Goal: Transaction & Acquisition: Purchase product/service

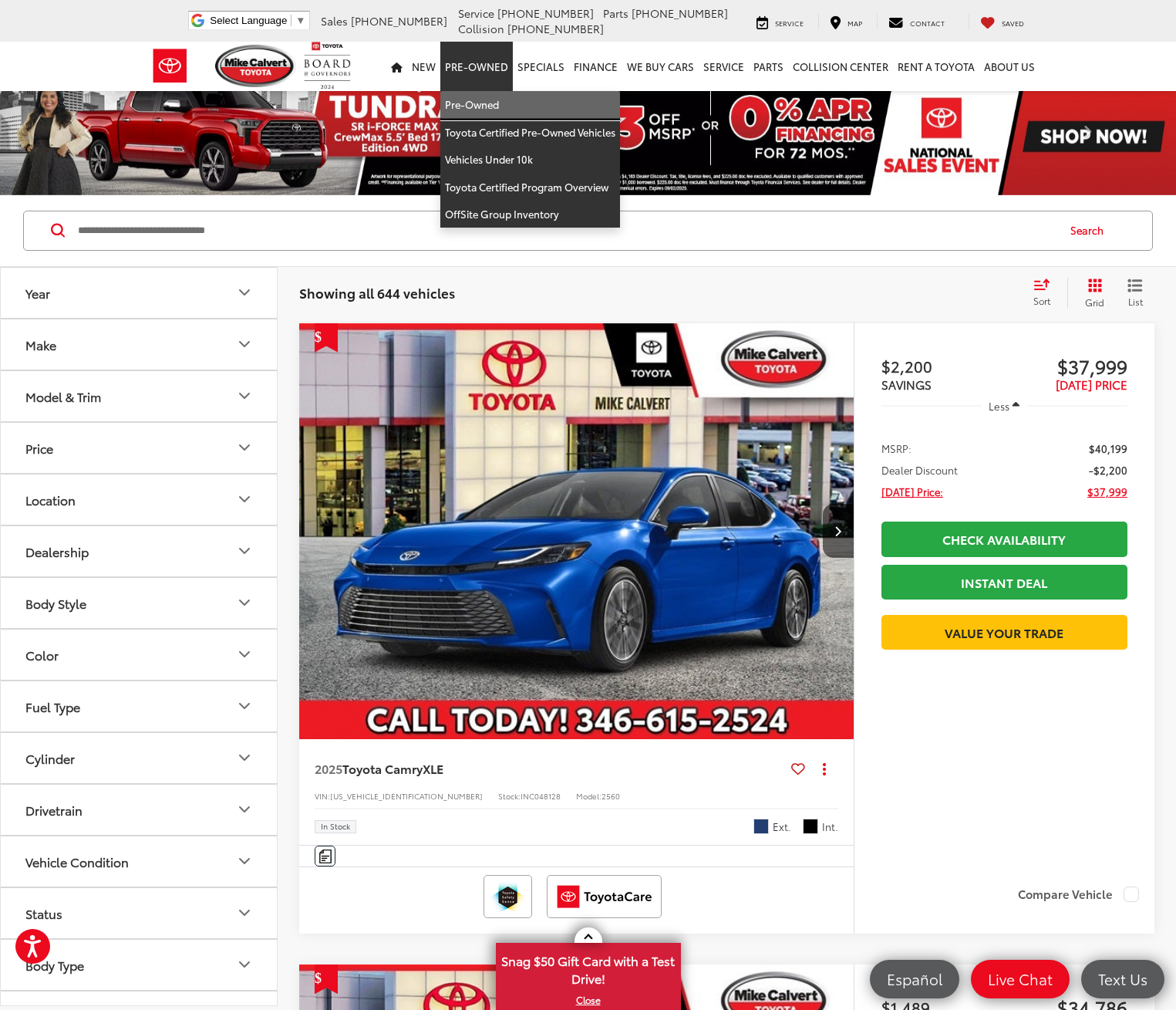
click at [476, 100] on link "Pre-Owned" at bounding box center [530, 105] width 180 height 28
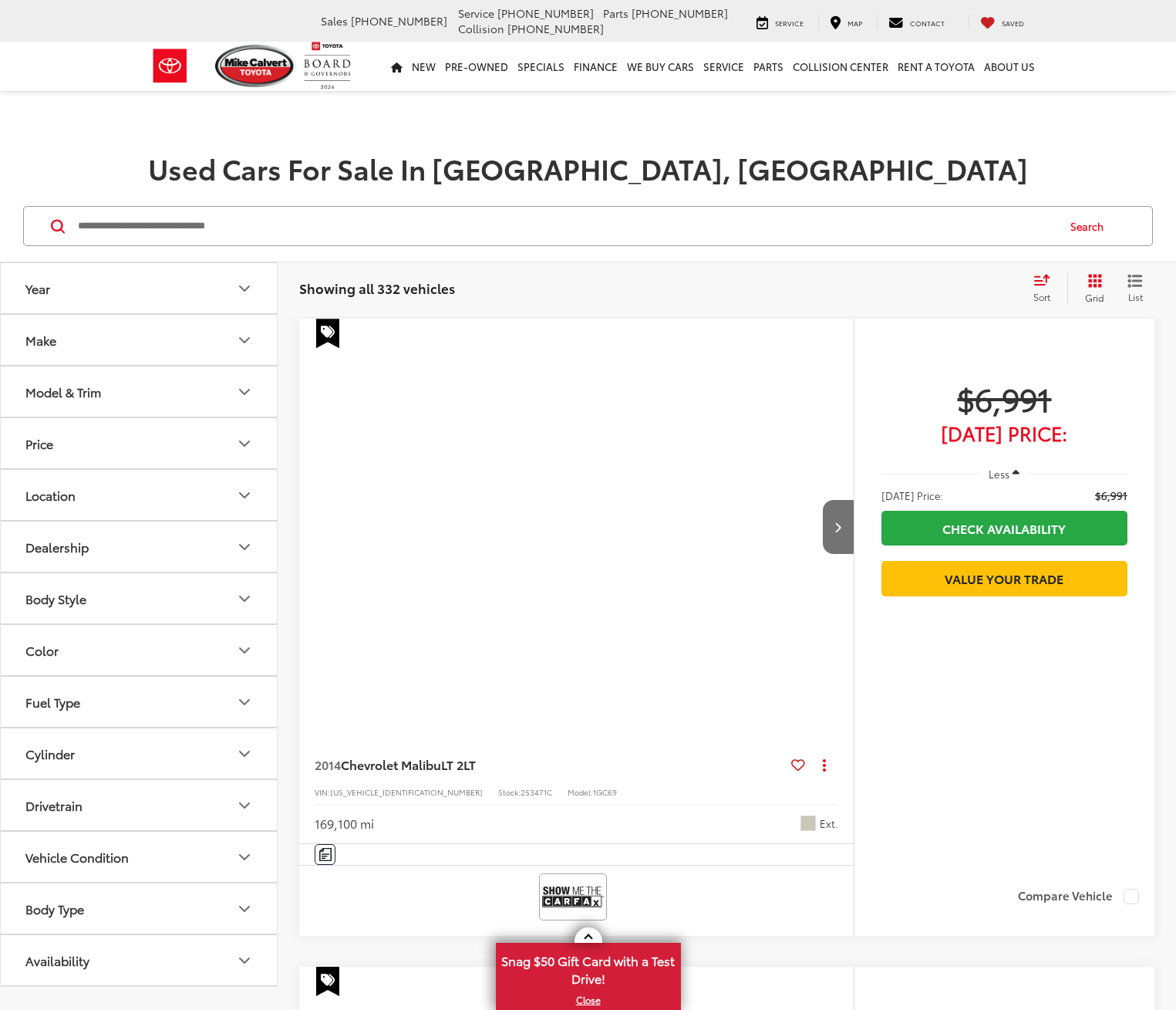
click at [260, 228] on input "Search by Make, Model, or Keyword" at bounding box center [566, 226] width 979 height 37
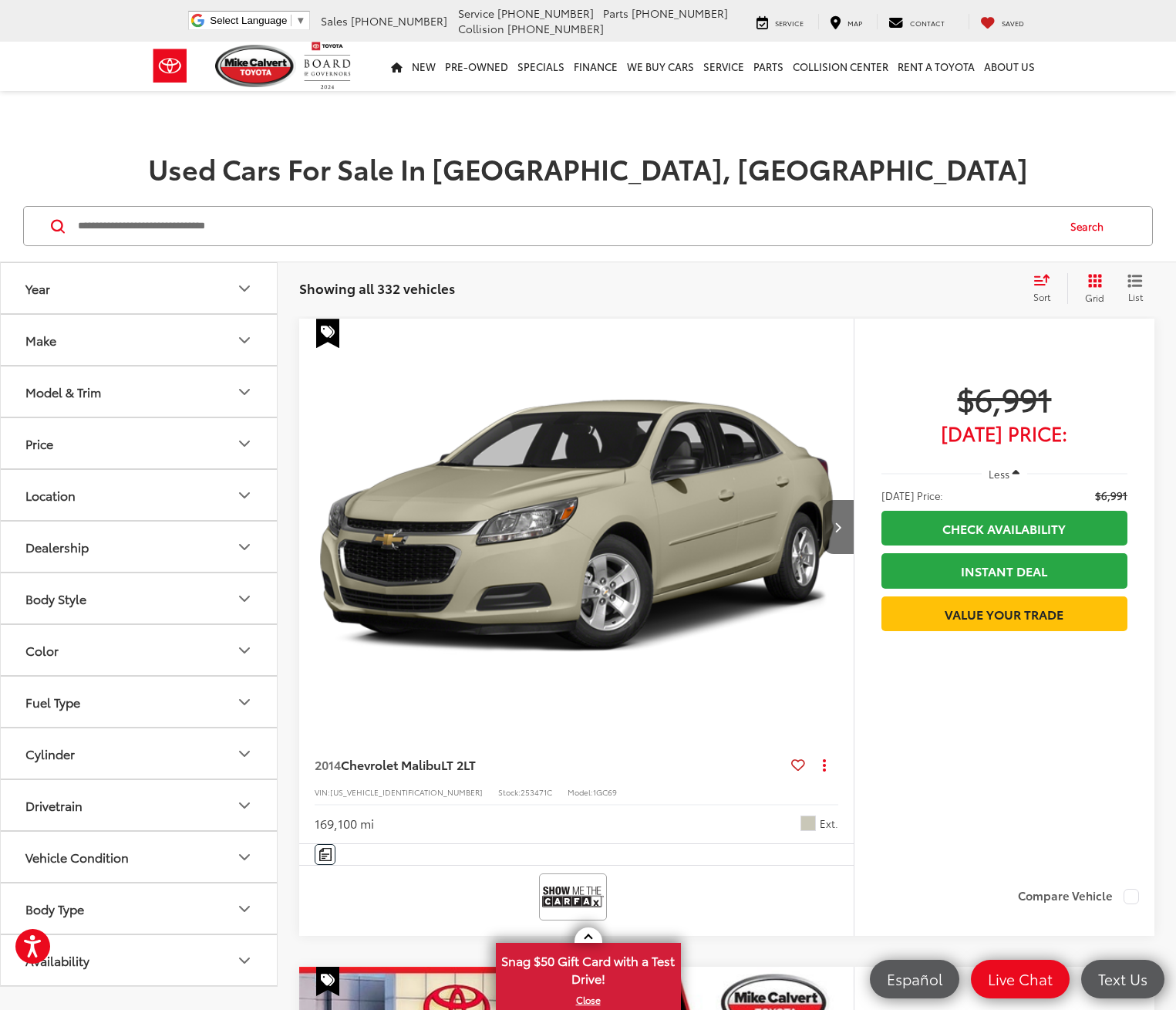
click at [271, 231] on input "Search by Make, Model, or Keyword" at bounding box center [566, 226] width 979 height 37
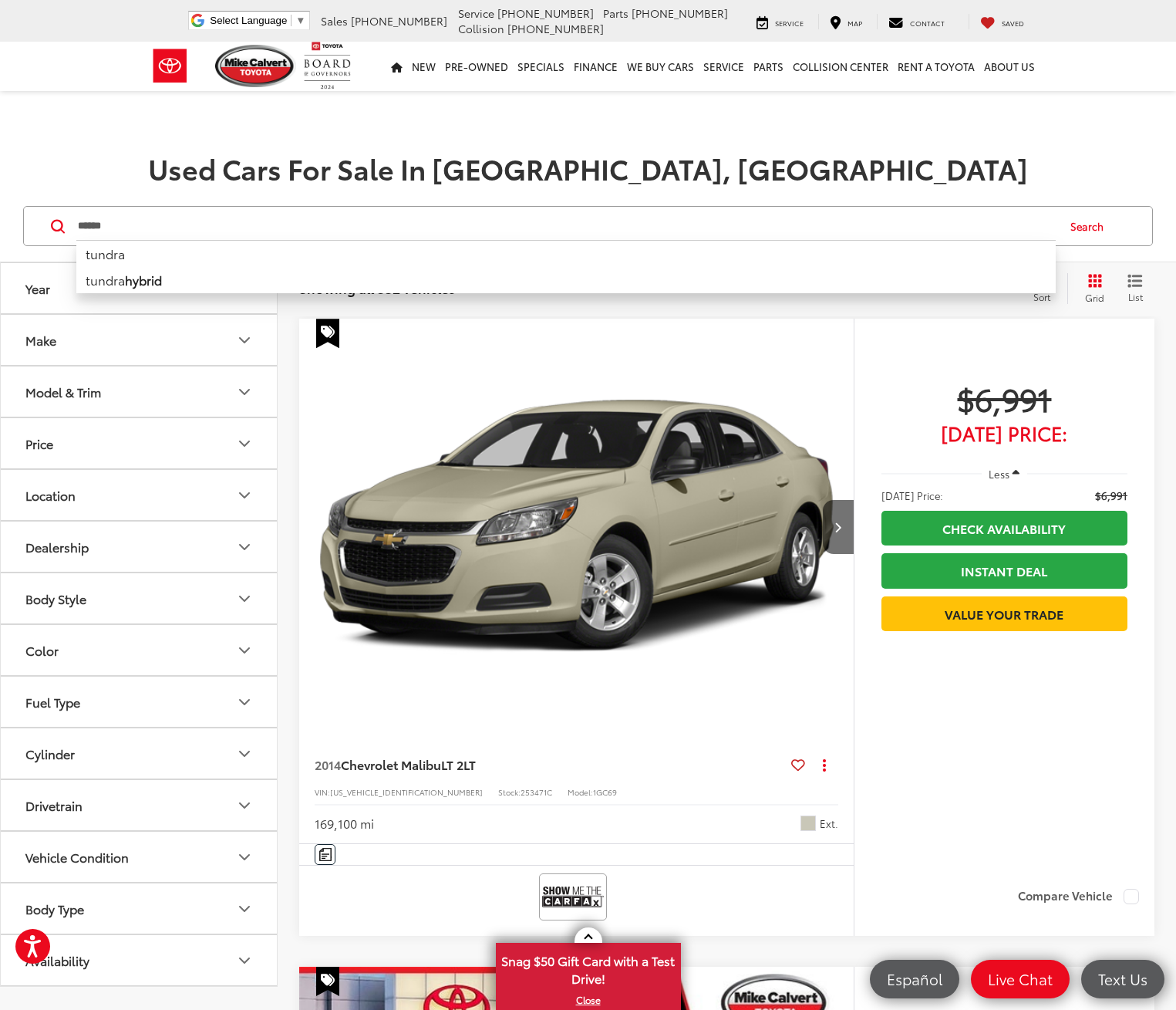
type input "******"
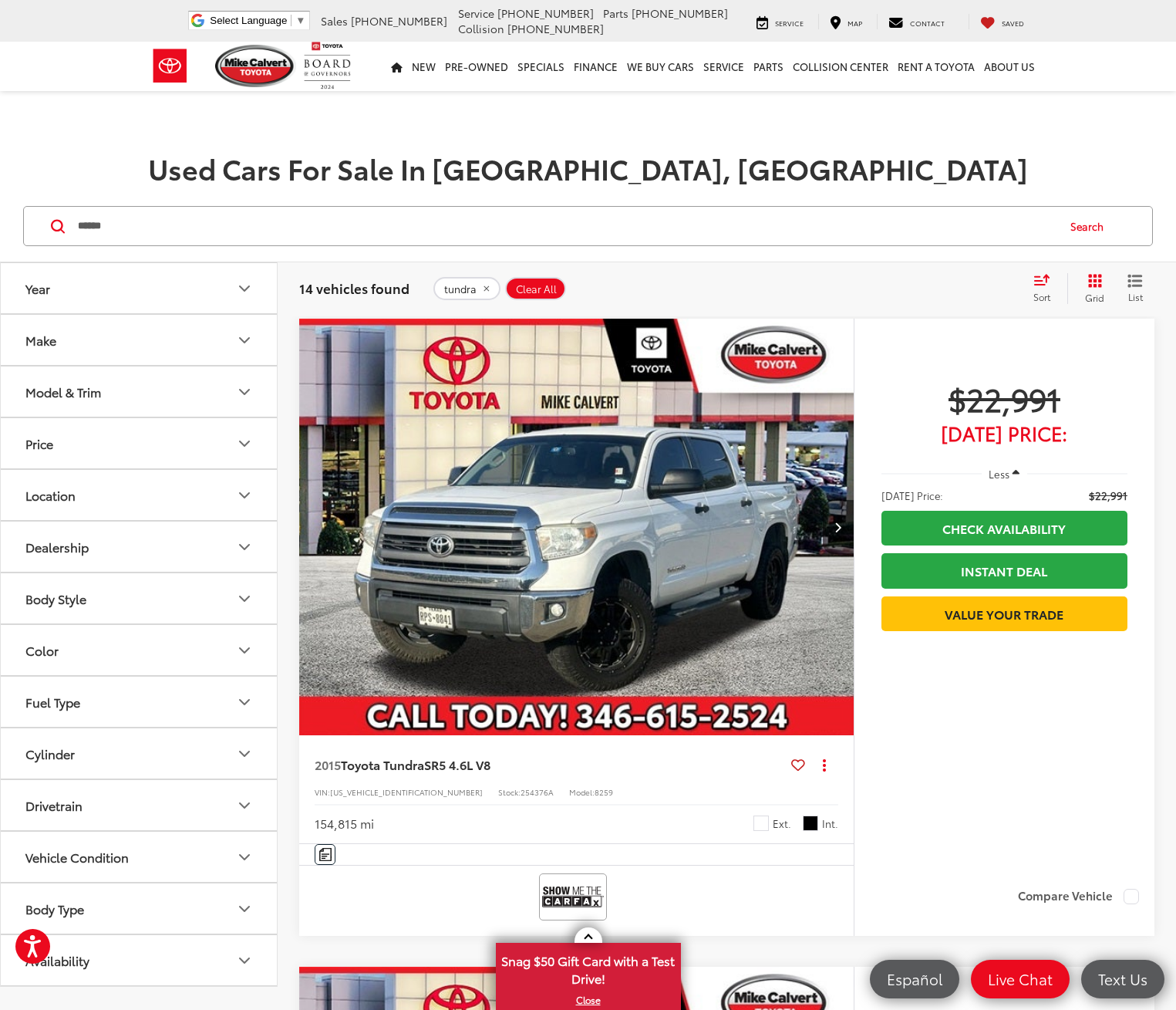
click at [1079, 69] on nav "New New New Tundra Inventory Schedule Test Drive Model Research Toyota Reviews …" at bounding box center [588, 66] width 1176 height 49
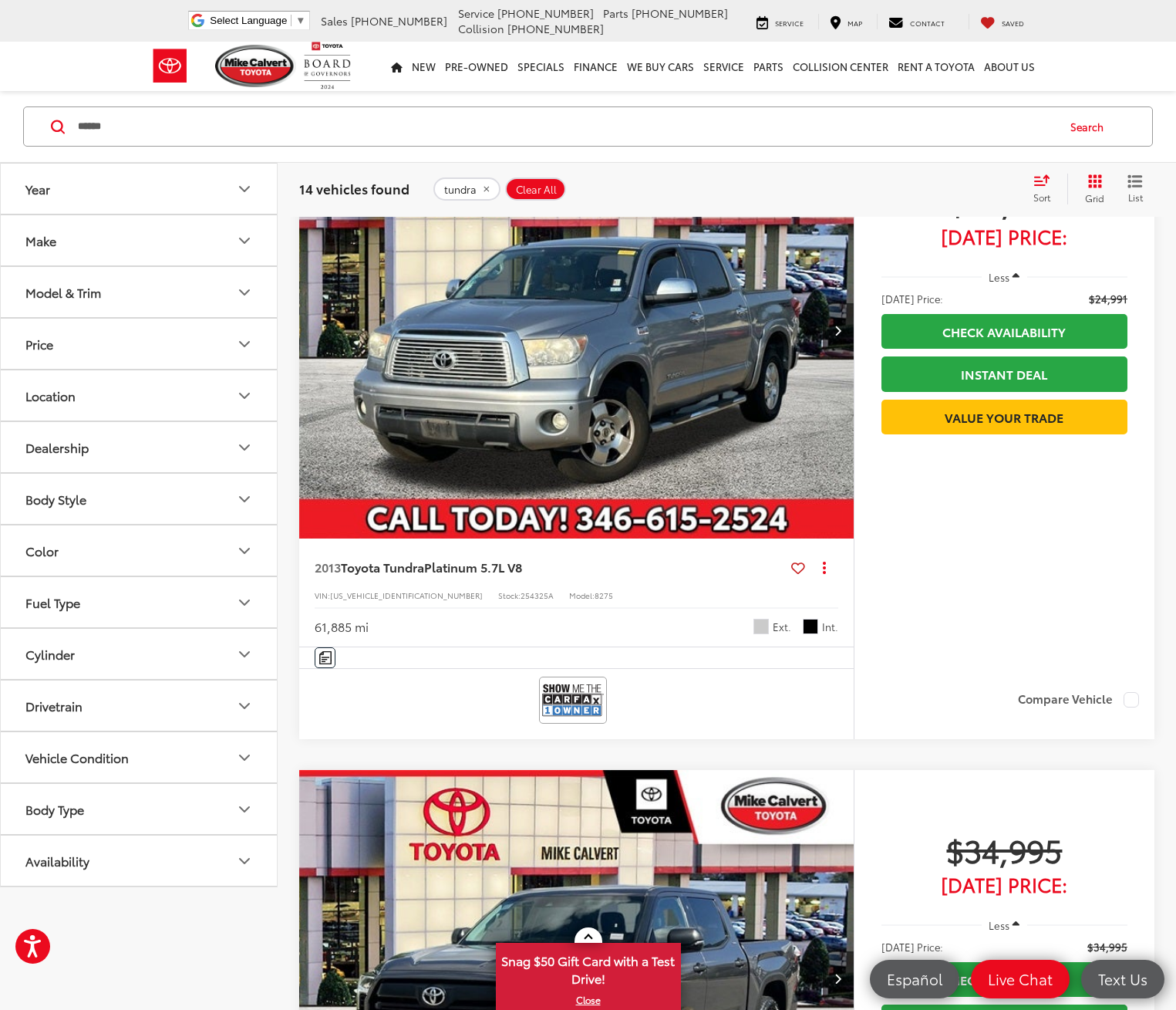
scroll to position [849, 0]
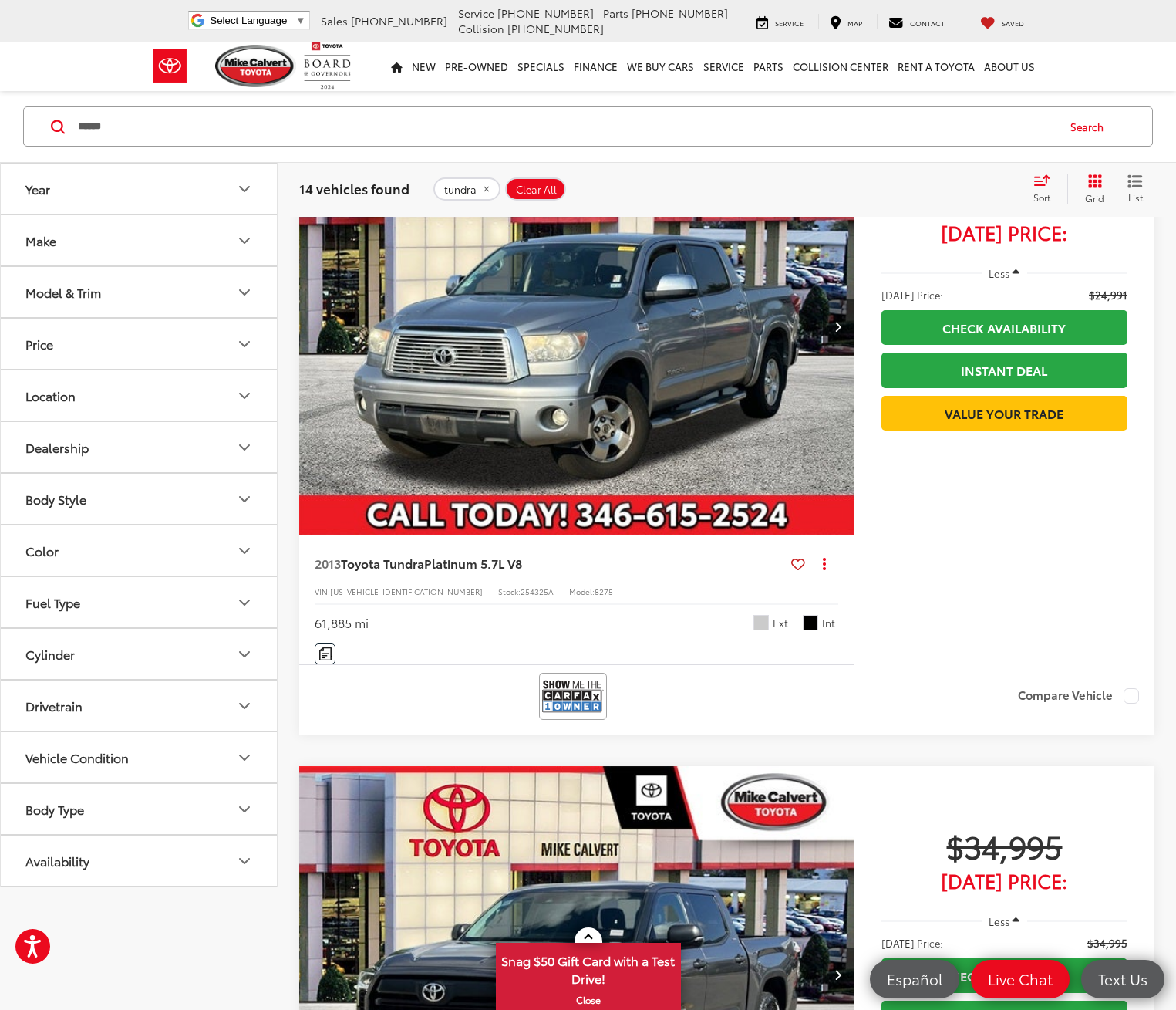
click at [822, 947] on button "Next image" at bounding box center [838, 974] width 30 height 54
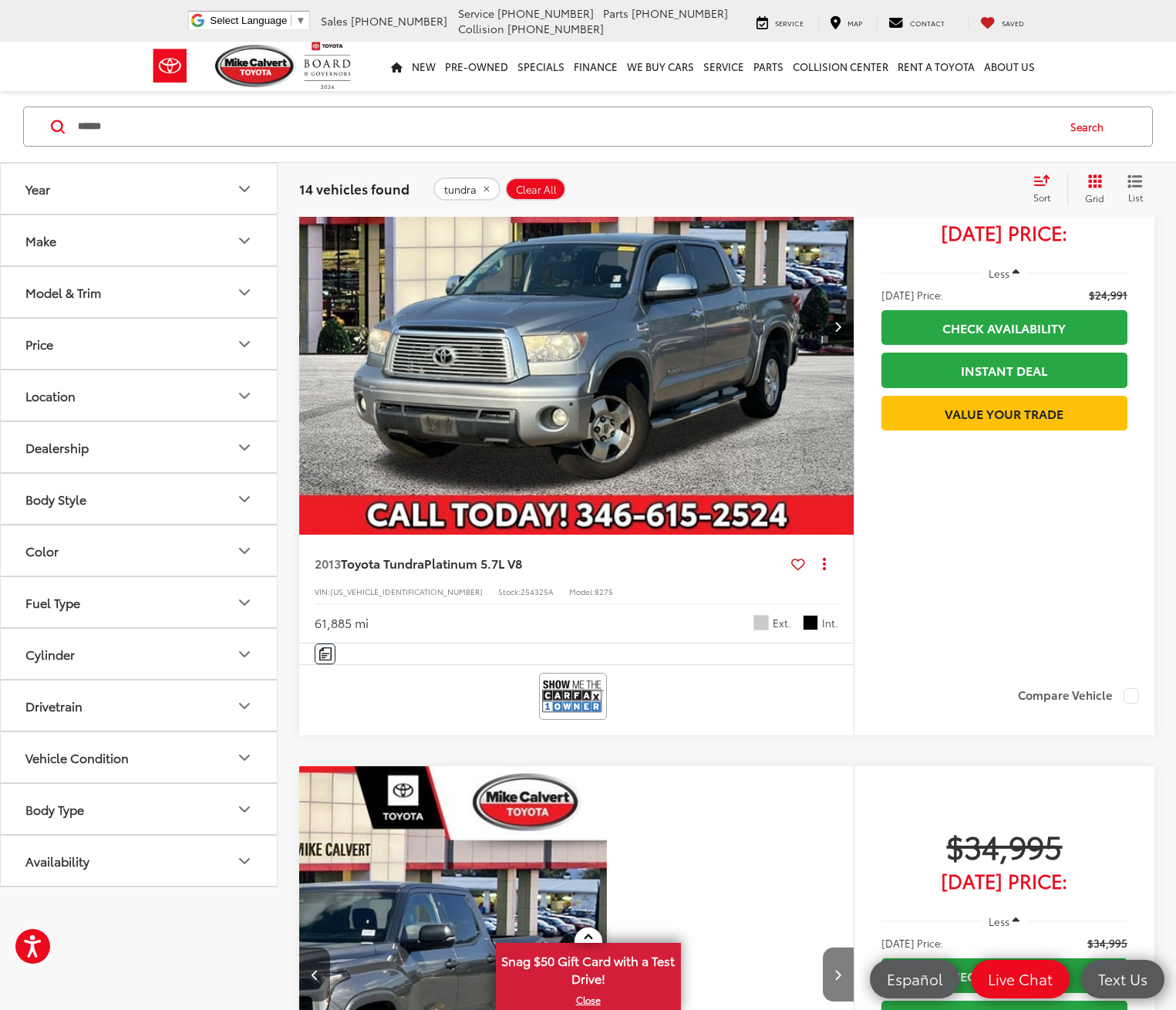
scroll to position [0, 302]
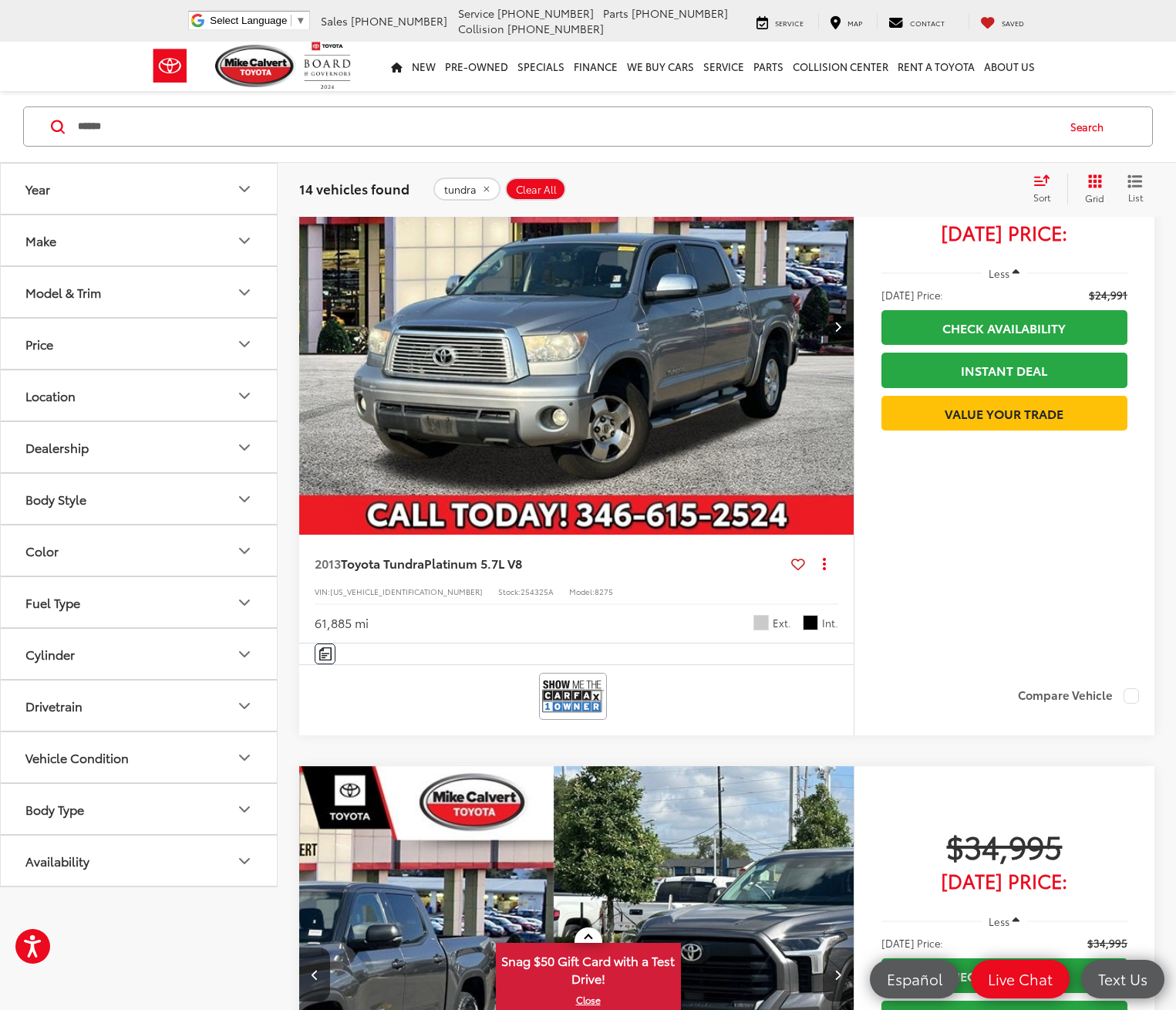
click at [822, 947] on button "Next image" at bounding box center [838, 974] width 30 height 54
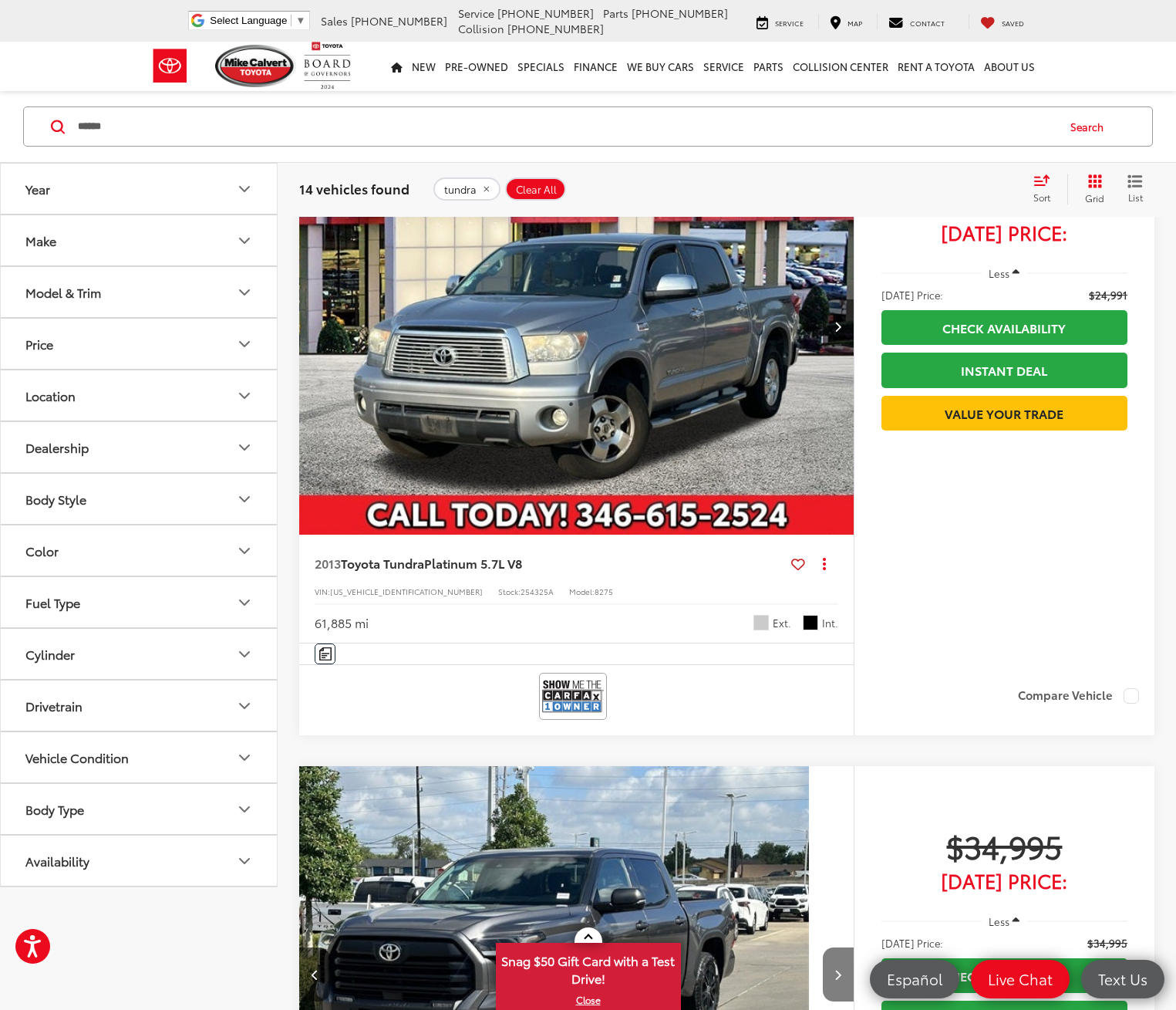
click at [822, 947] on button "Next image" at bounding box center [838, 974] width 30 height 54
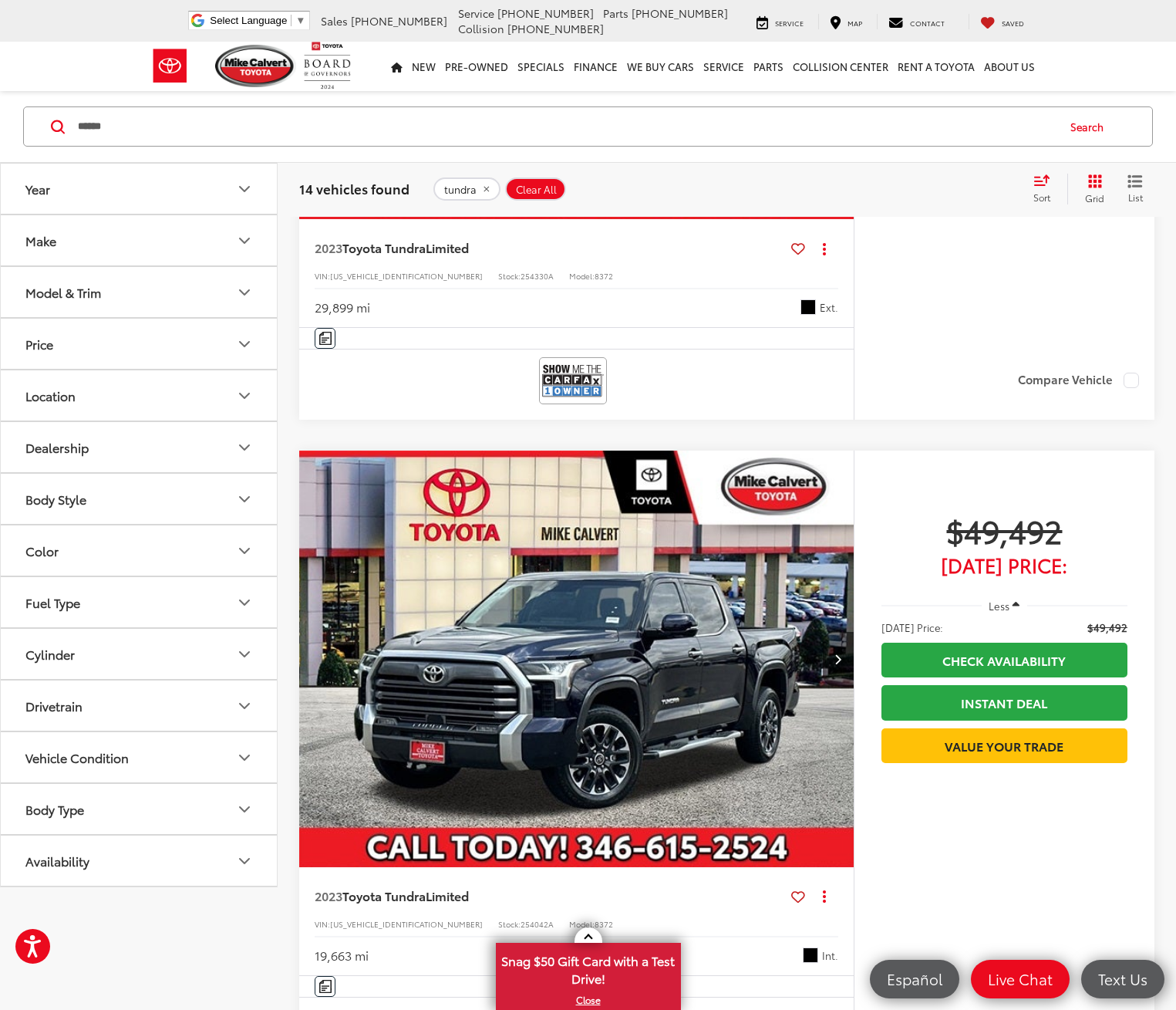
scroll to position [4398, 0]
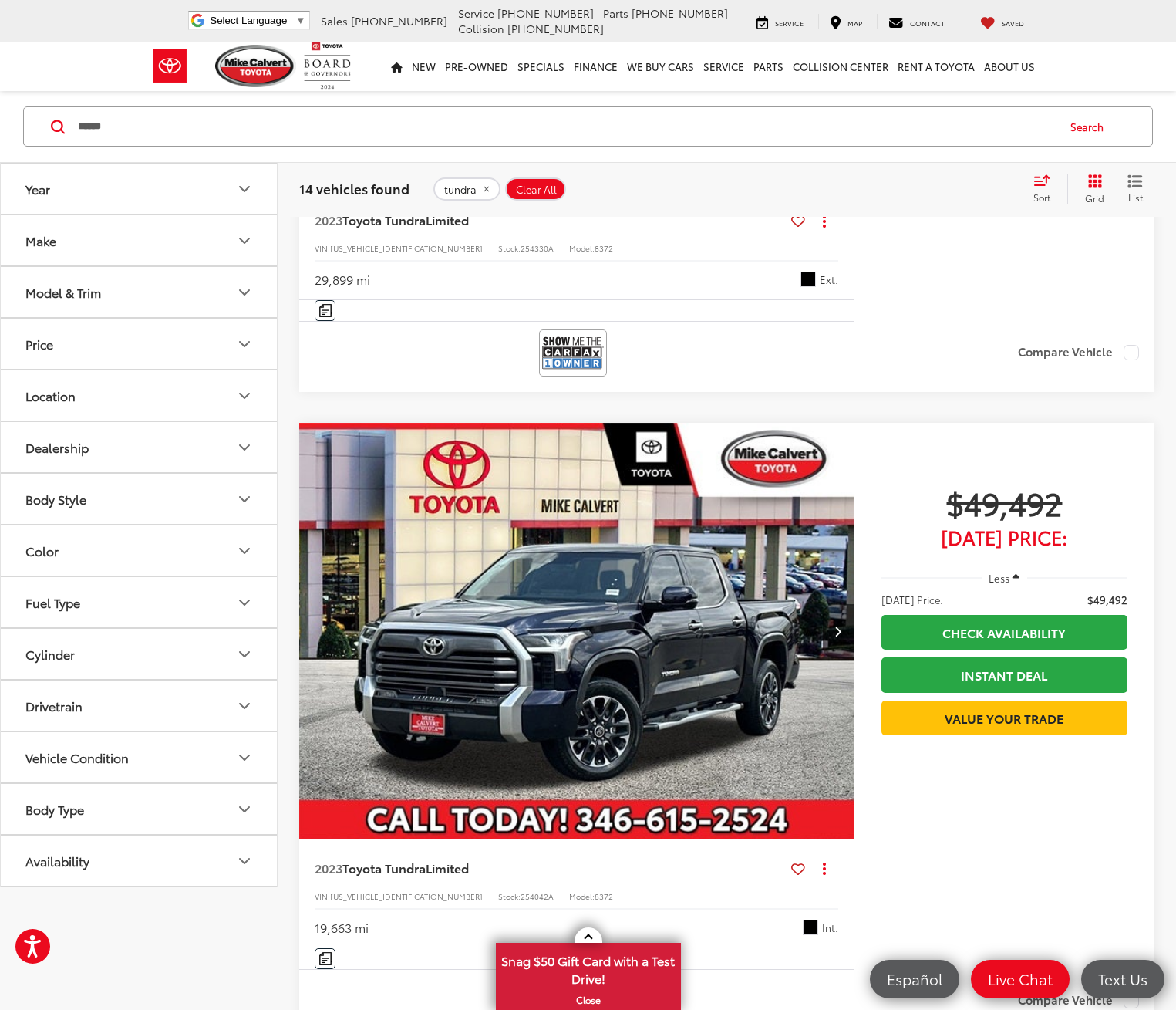
scroll to position [0, 1207]
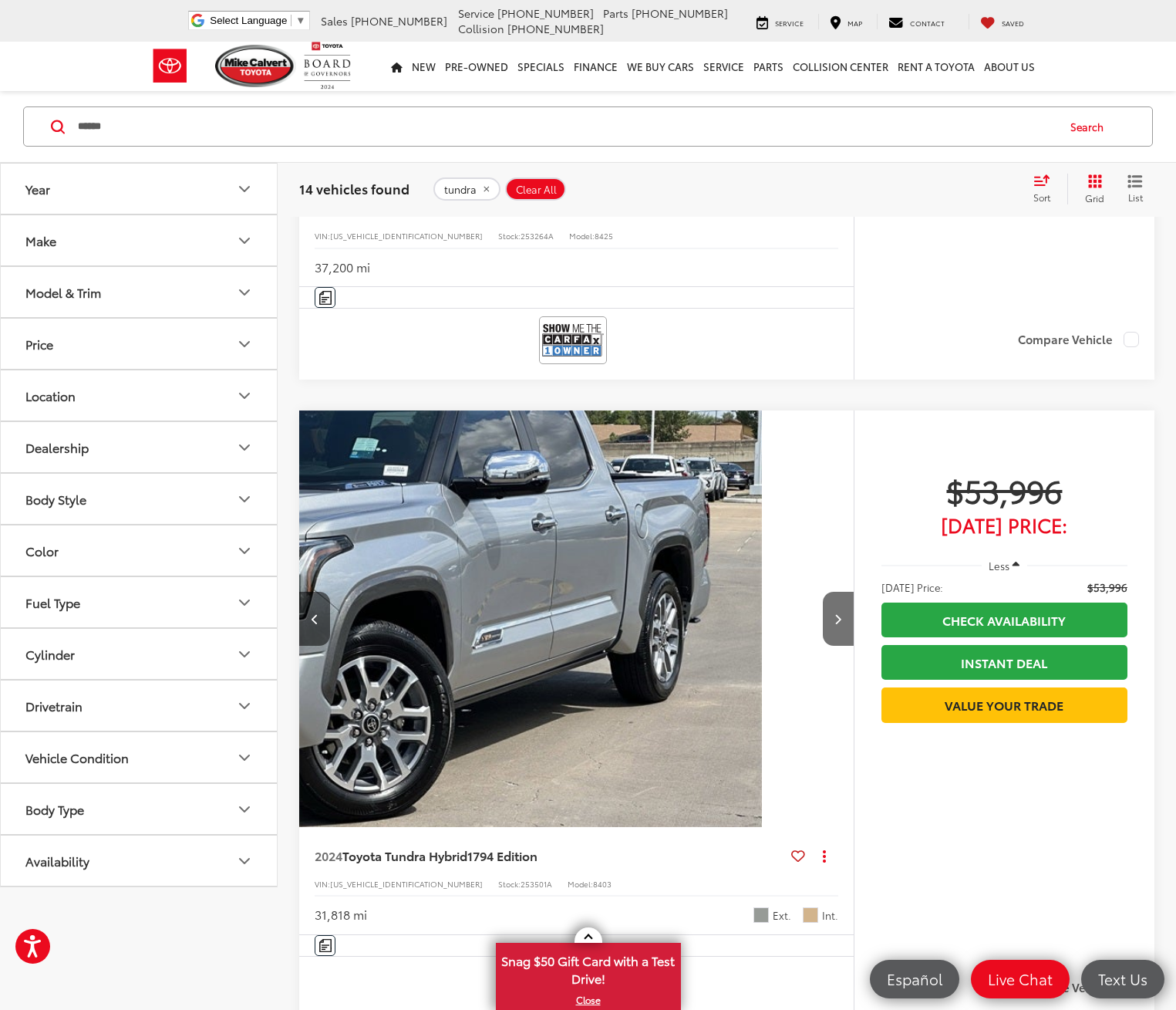
scroll to position [5710, 0]
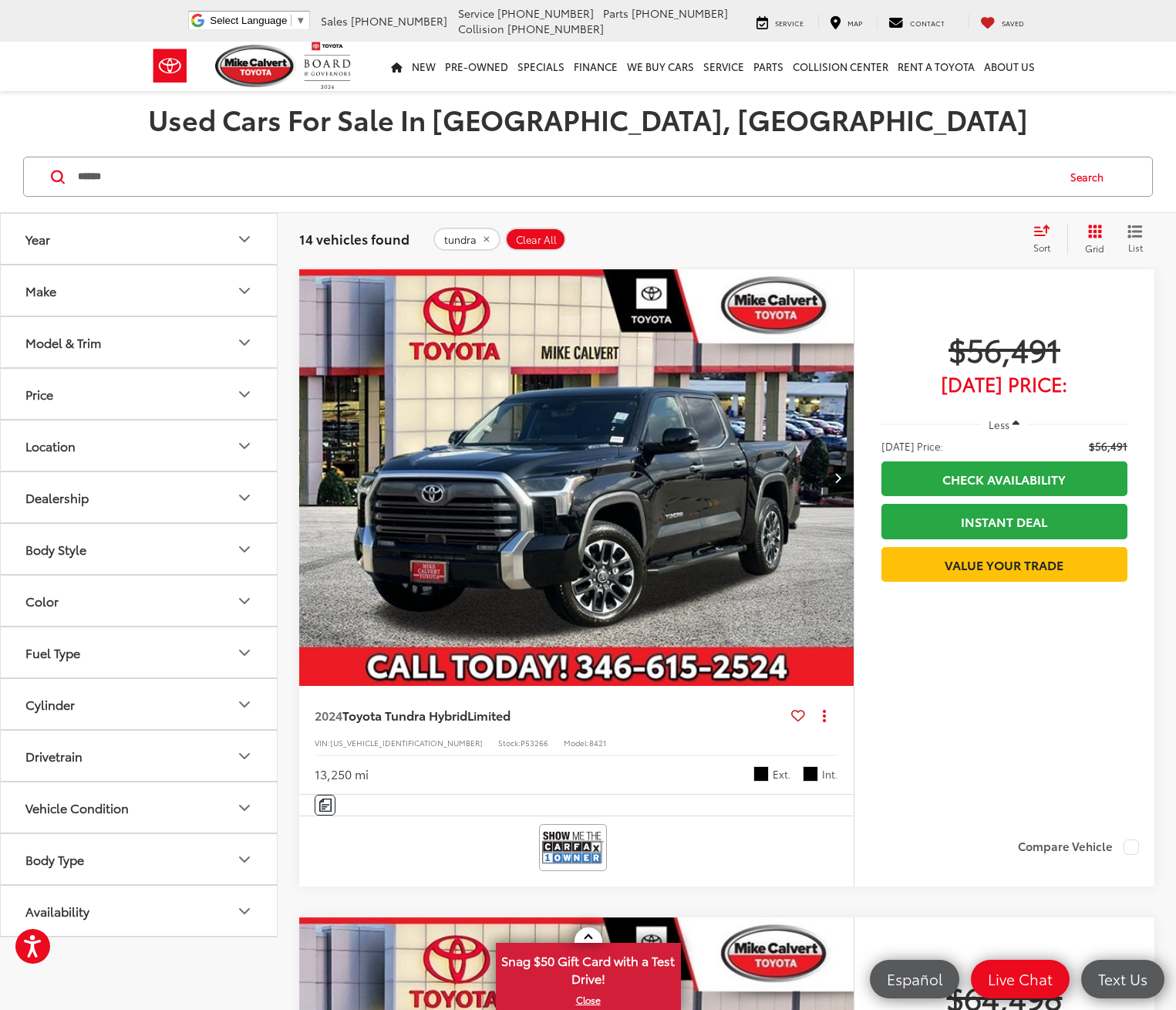
scroll to position [22, 0]
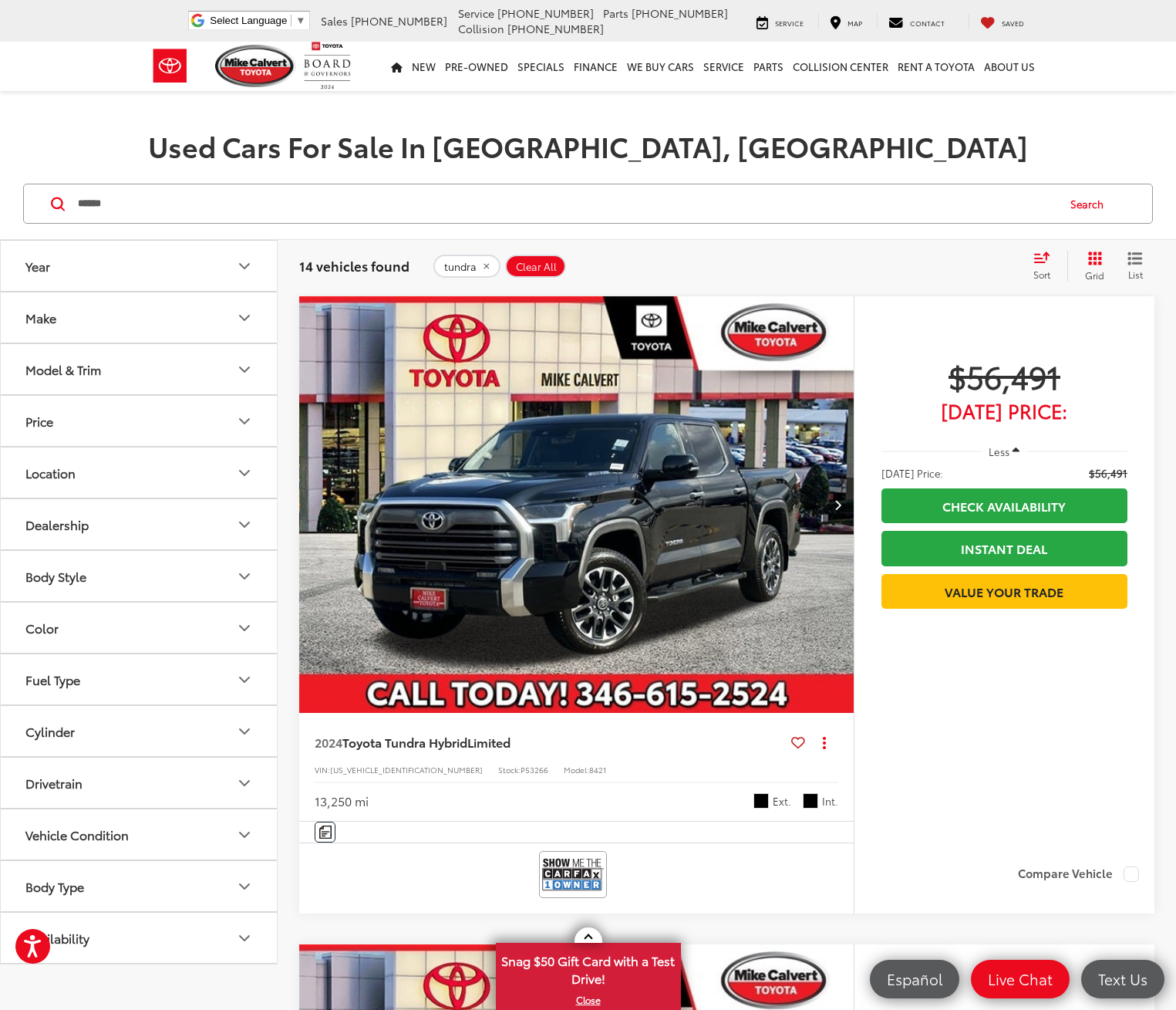
click at [834, 500] on icon "Next image" at bounding box center [838, 505] width 7 height 11
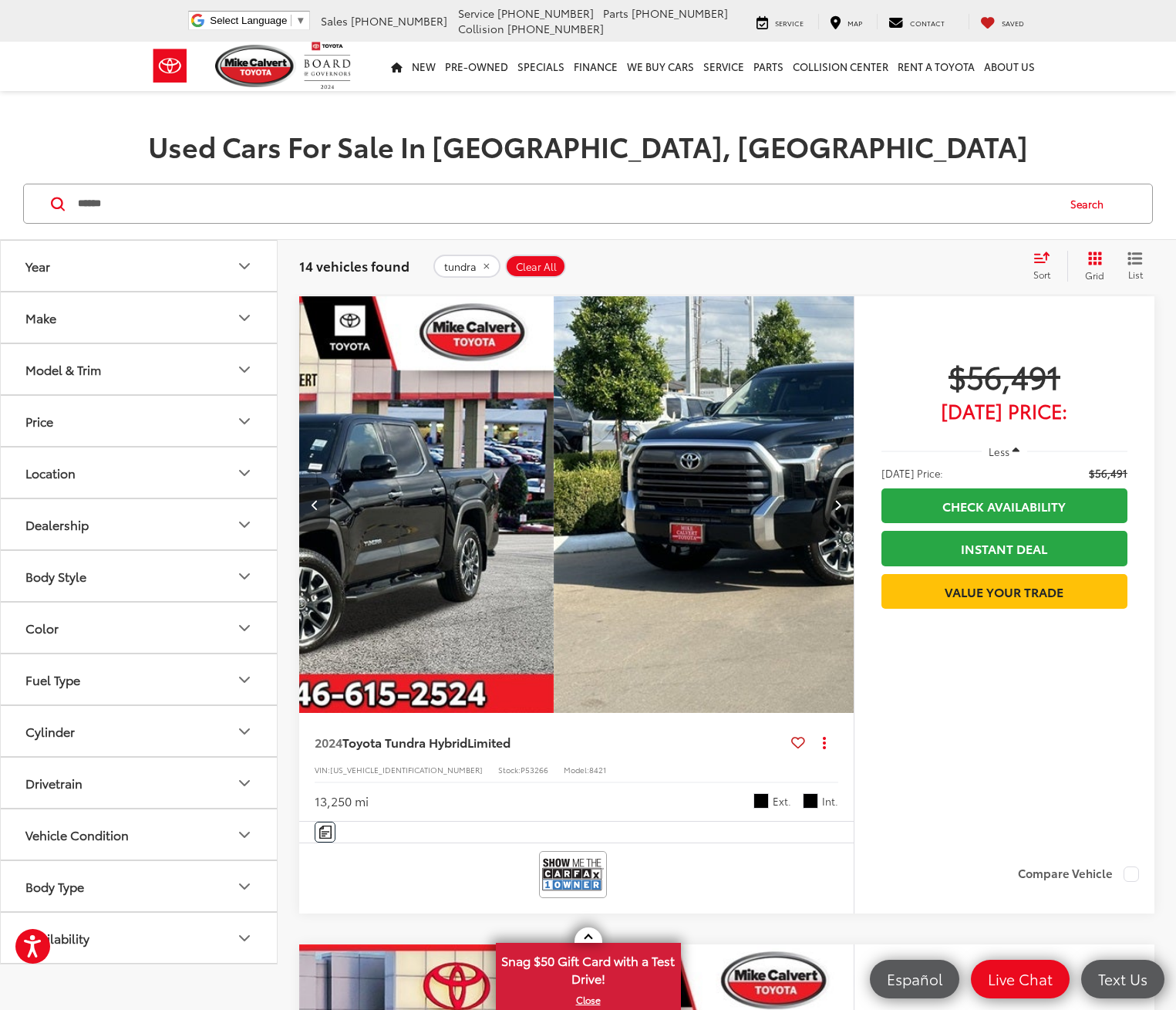
click at [834, 500] on icon "Next image" at bounding box center [838, 505] width 7 height 11
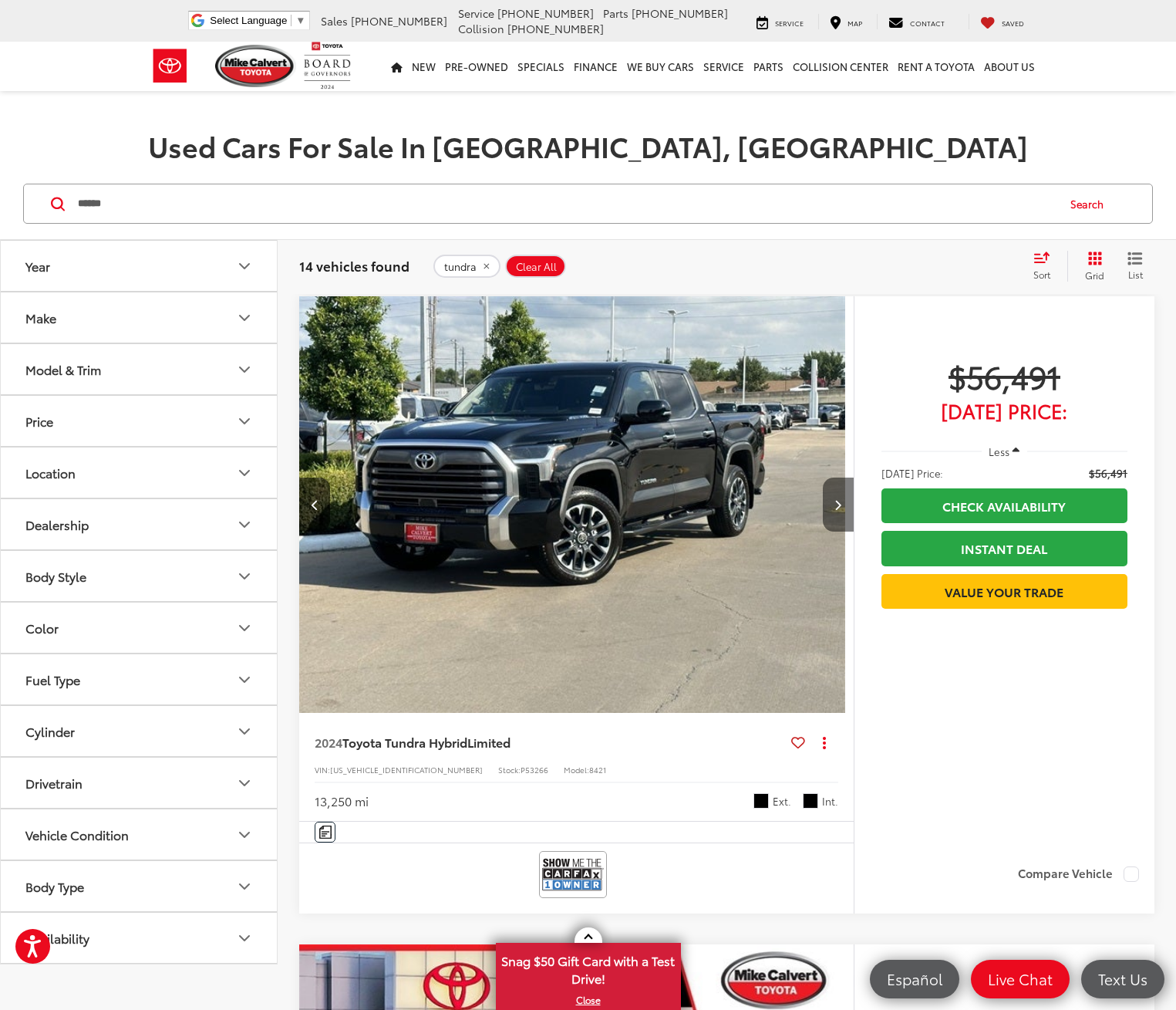
scroll to position [0, 603]
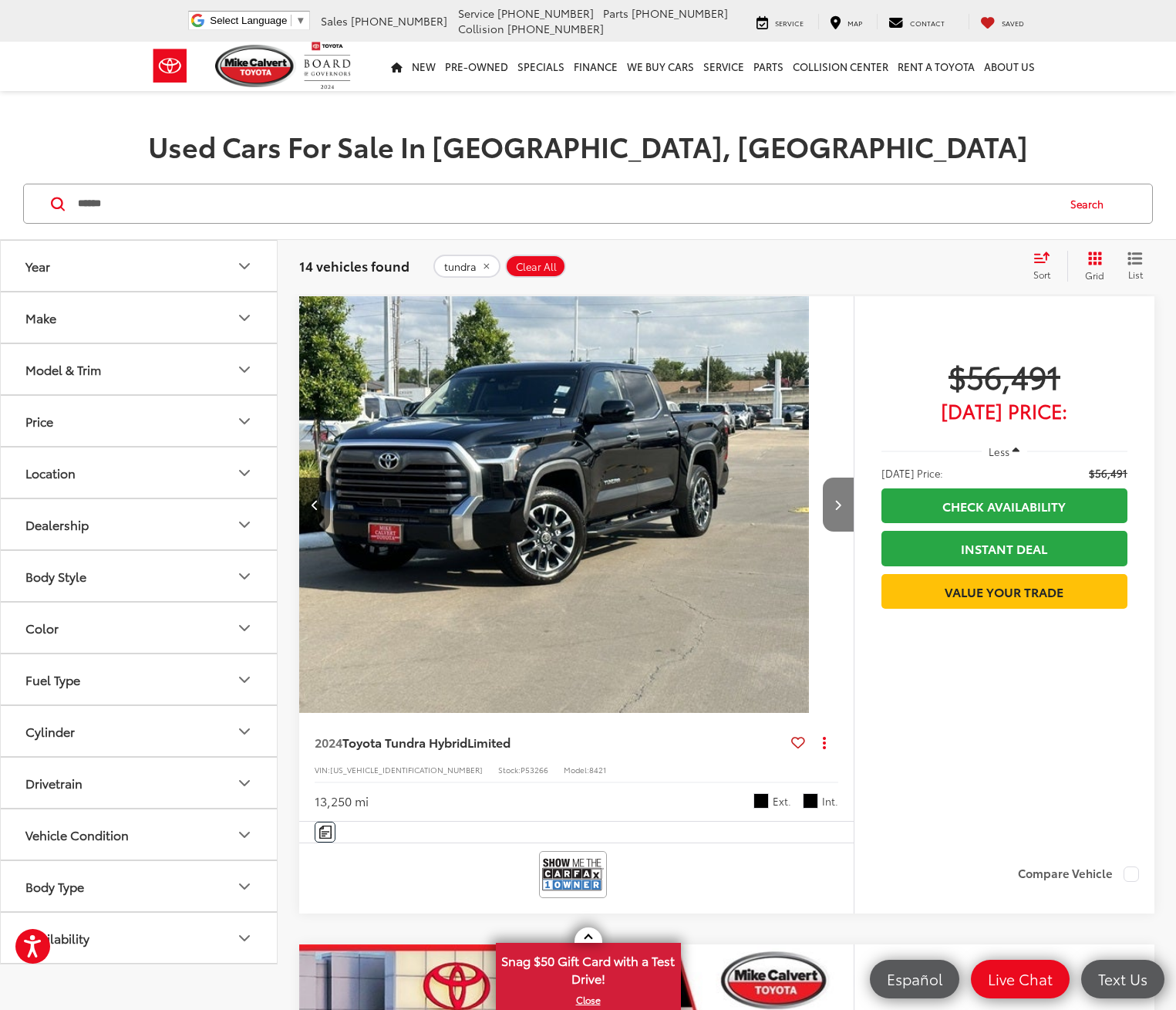
click at [834, 500] on icon "Next image" at bounding box center [838, 505] width 7 height 11
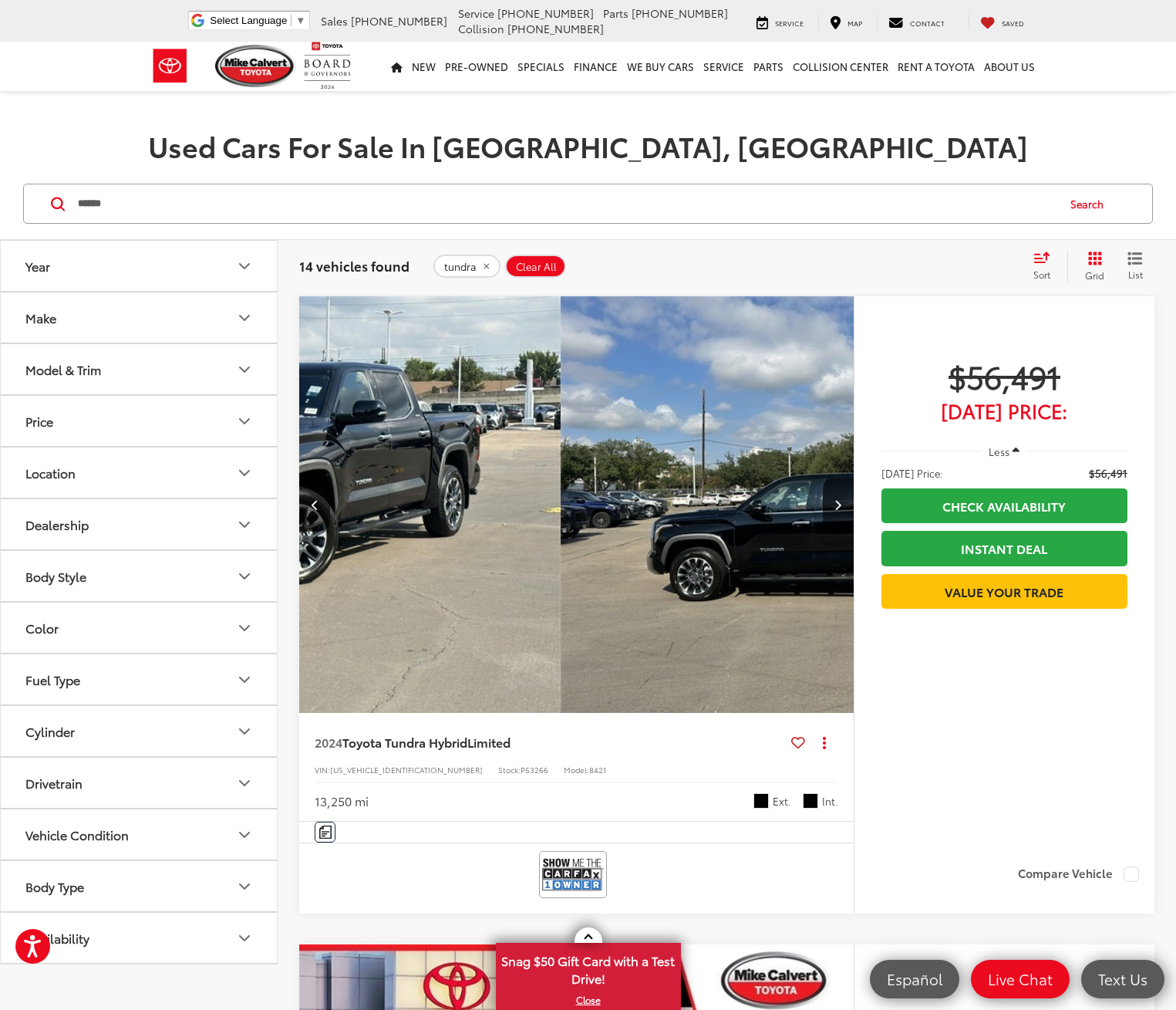
scroll to position [0, 906]
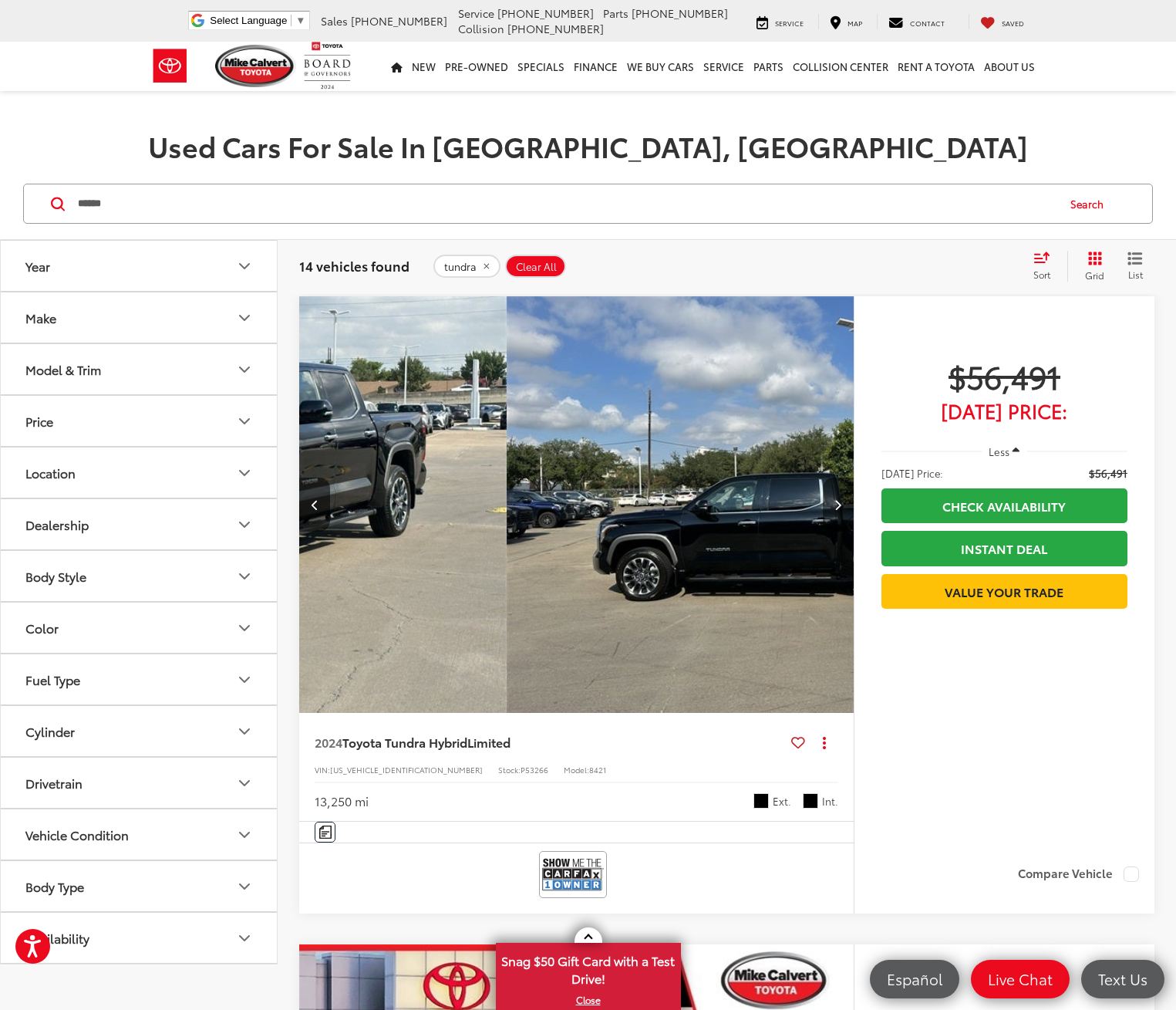
click at [834, 500] on icon "Next image" at bounding box center [838, 505] width 7 height 11
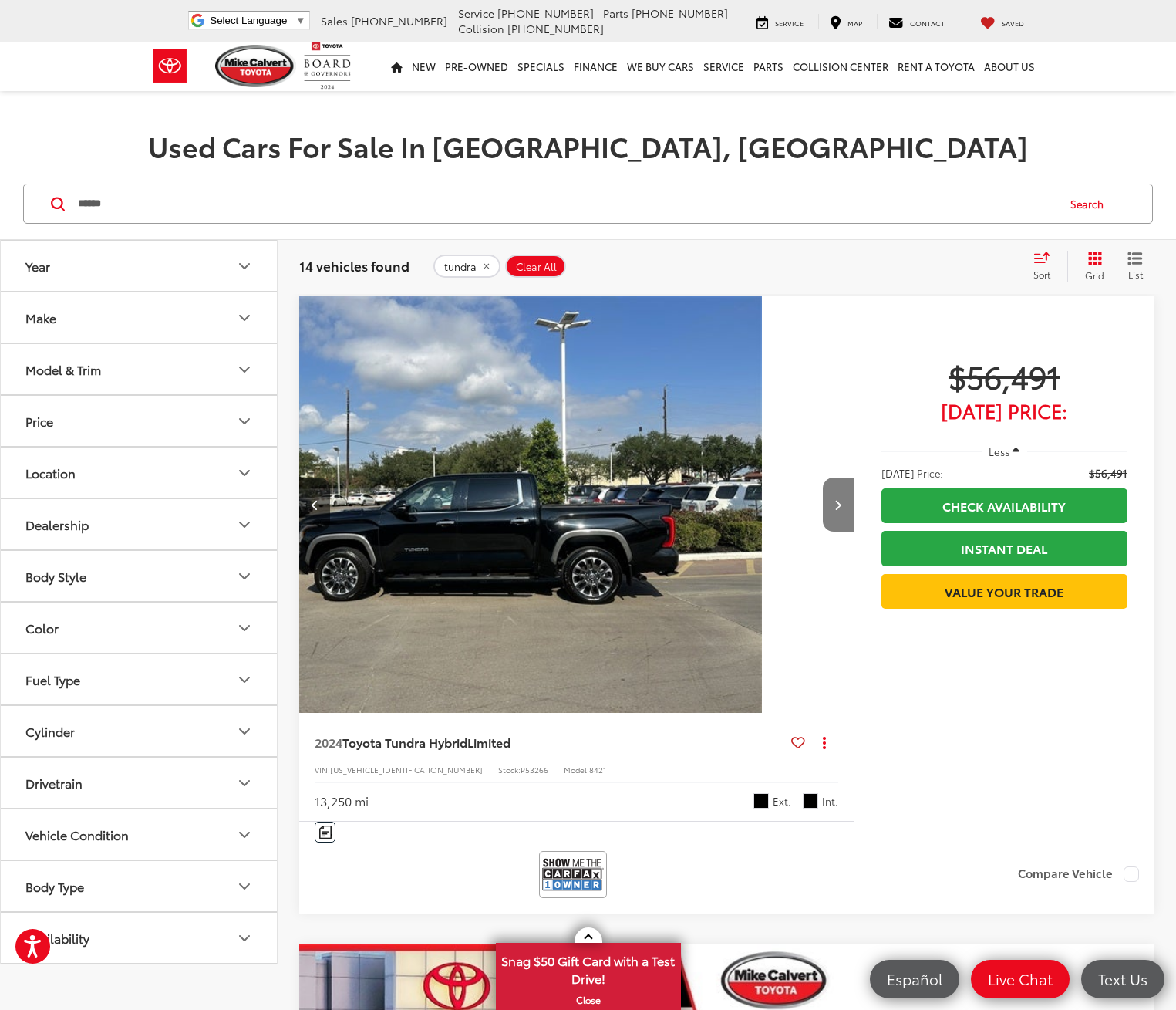
click at [834, 500] on icon "Next image" at bounding box center [838, 505] width 7 height 11
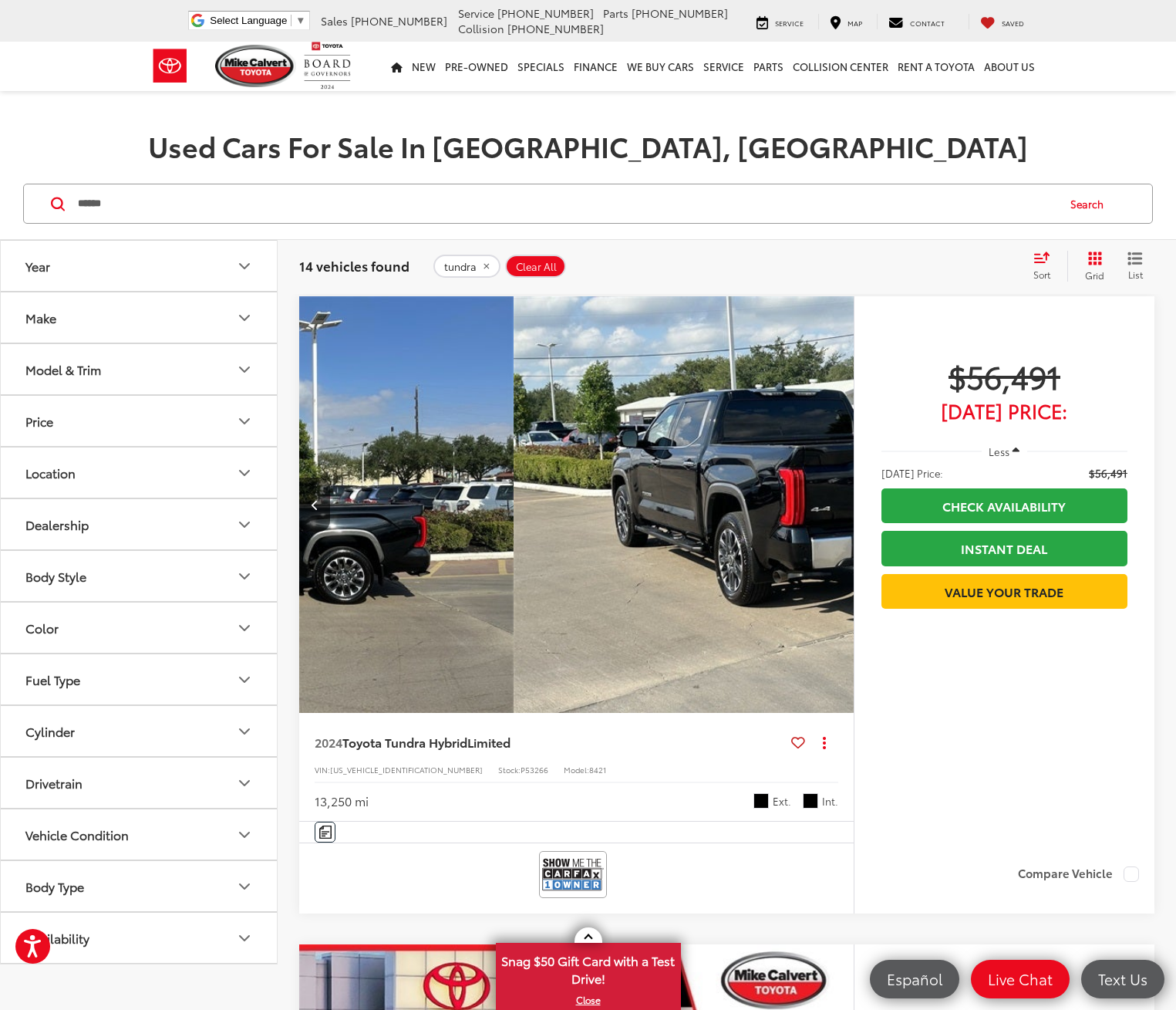
scroll to position [0, 1508]
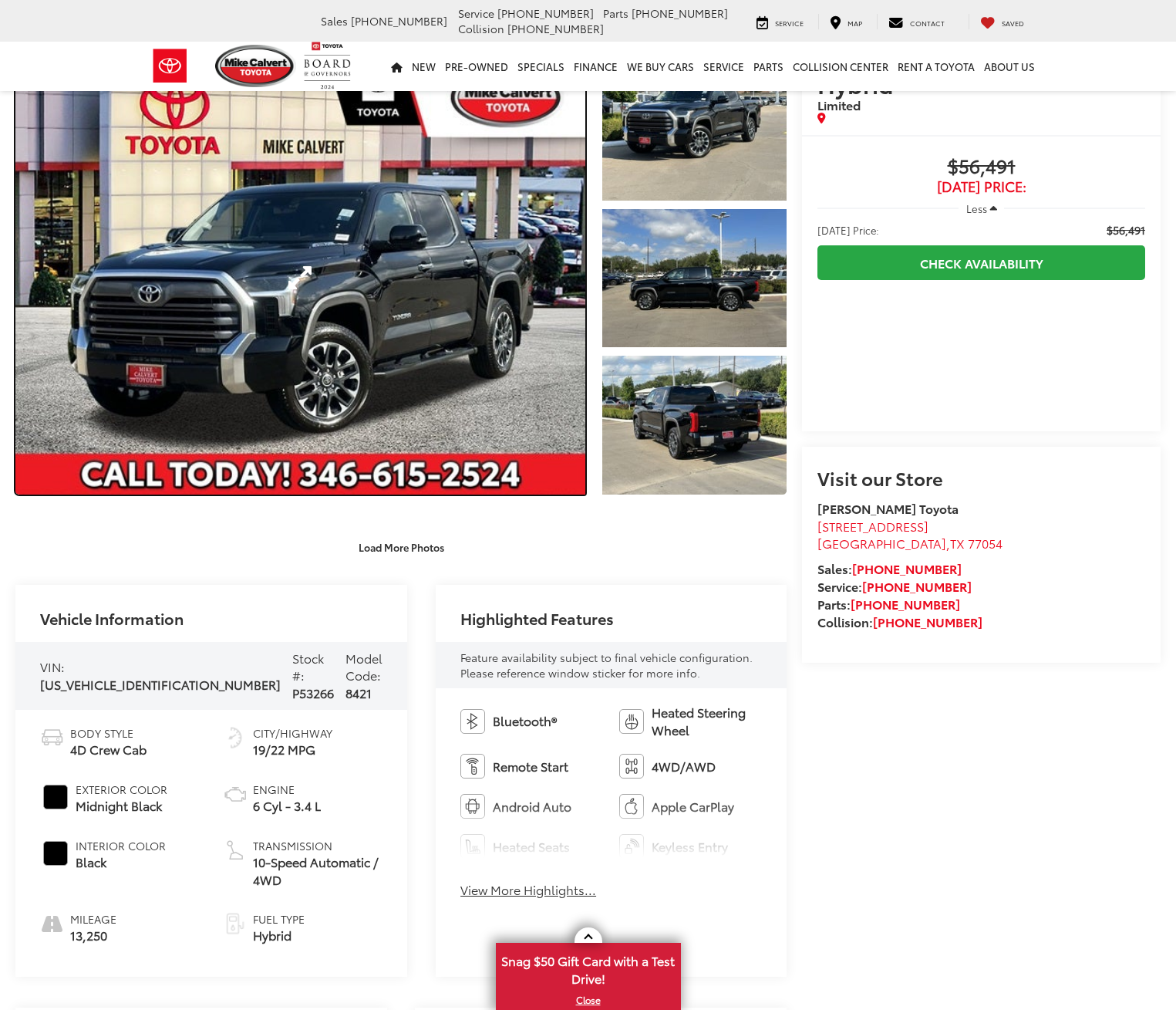
drag, startPoint x: 333, startPoint y: 292, endPoint x: 365, endPoint y: 458, distance: 169.1
click at [333, 292] on link "Expand Photo 0" at bounding box center [300, 278] width 570 height 432
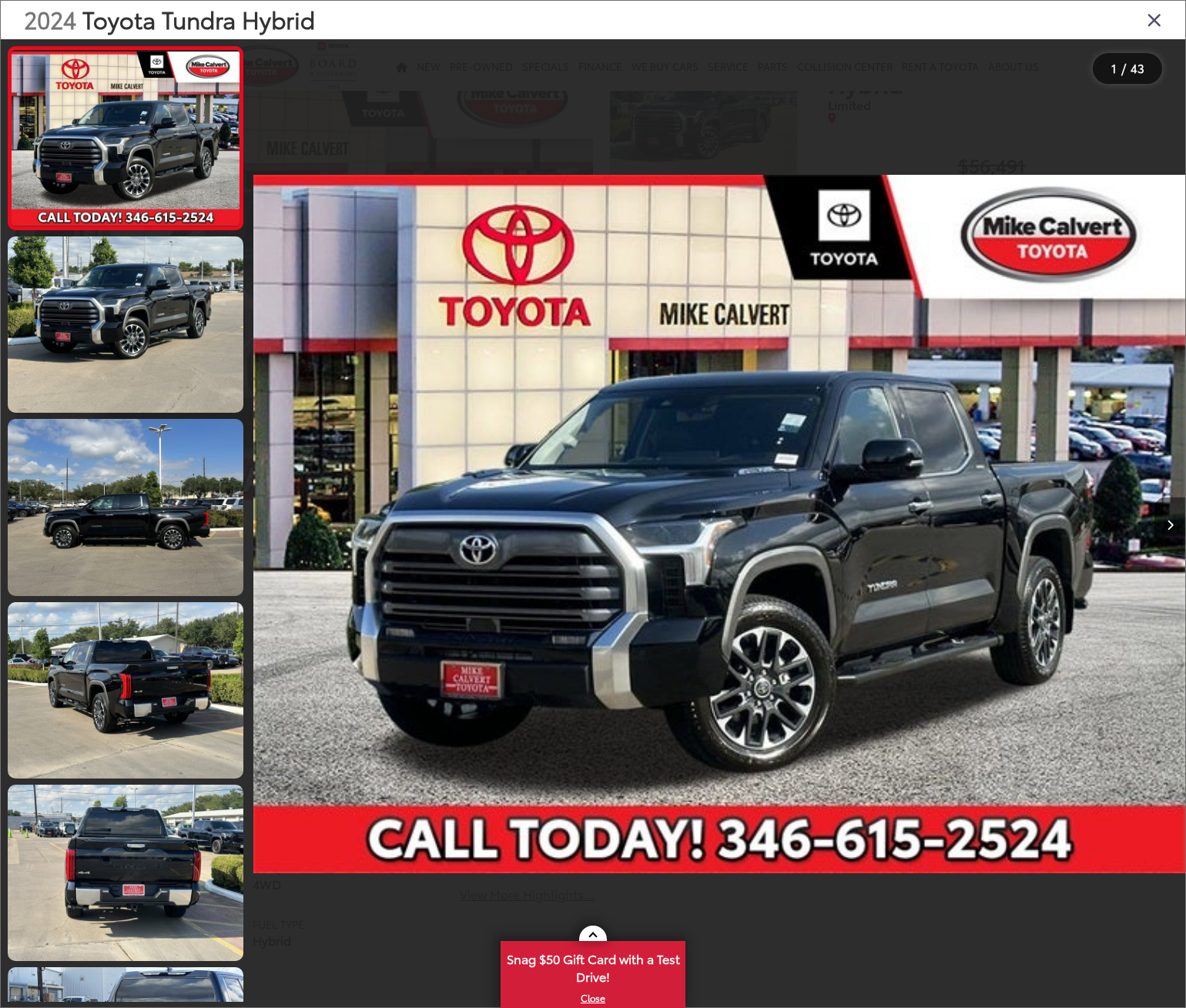
click at [1162, 515] on button "Next image" at bounding box center [1170, 525] width 30 height 54
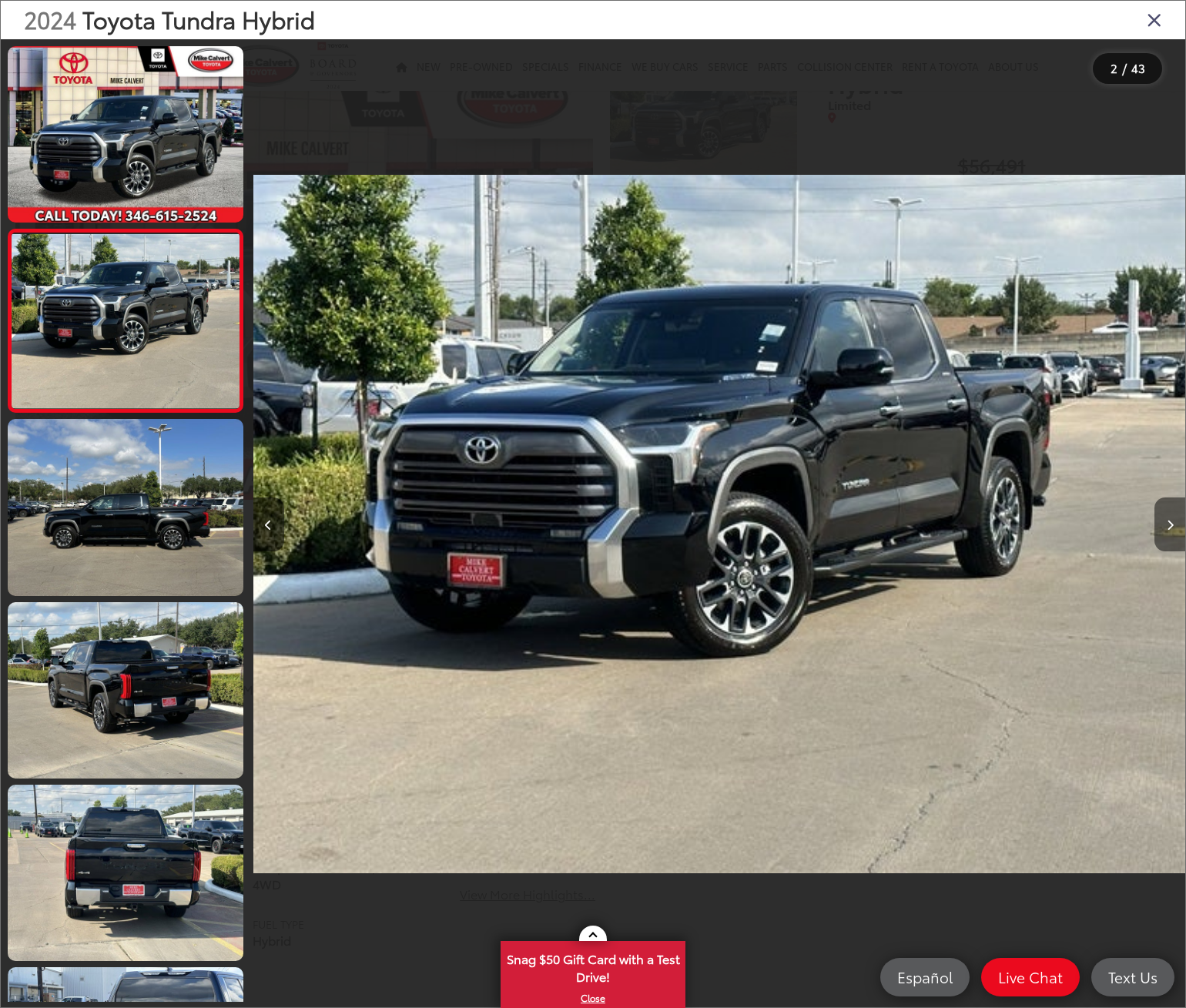
click at [1173, 528] on button "Next image" at bounding box center [1170, 525] width 30 height 54
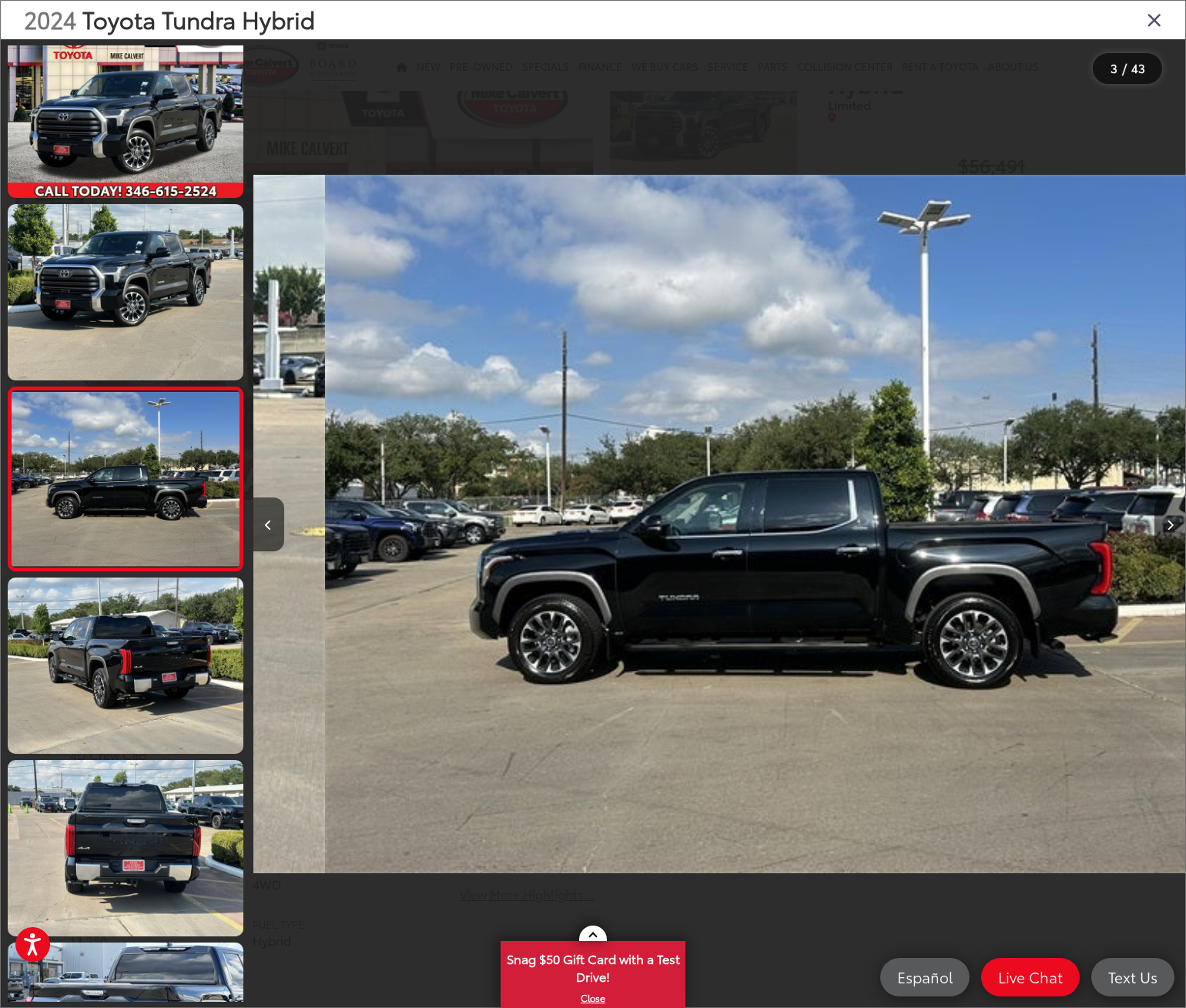
scroll to position [0, 1864]
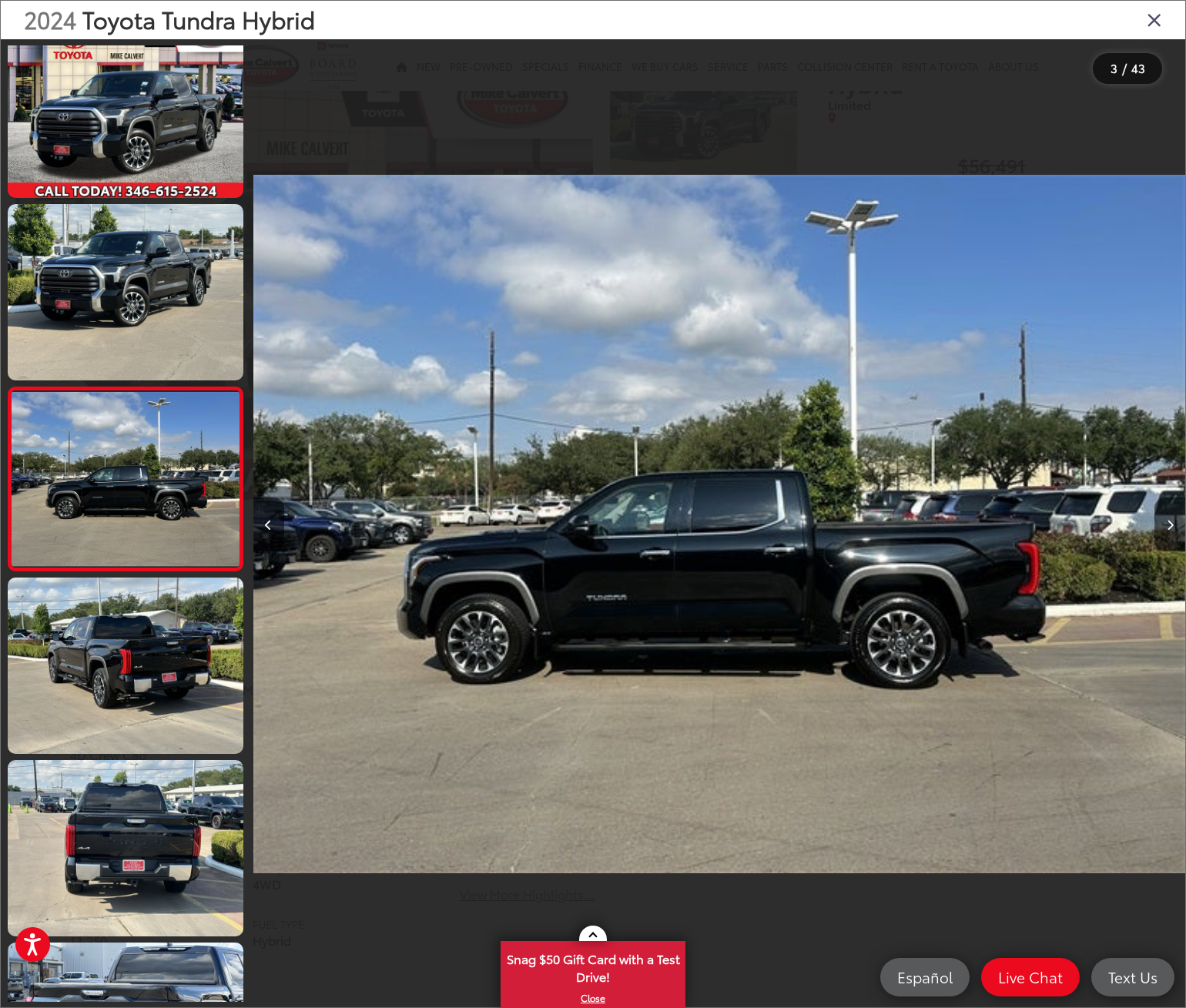
click at [1173, 528] on button "Next image" at bounding box center [1170, 525] width 30 height 54
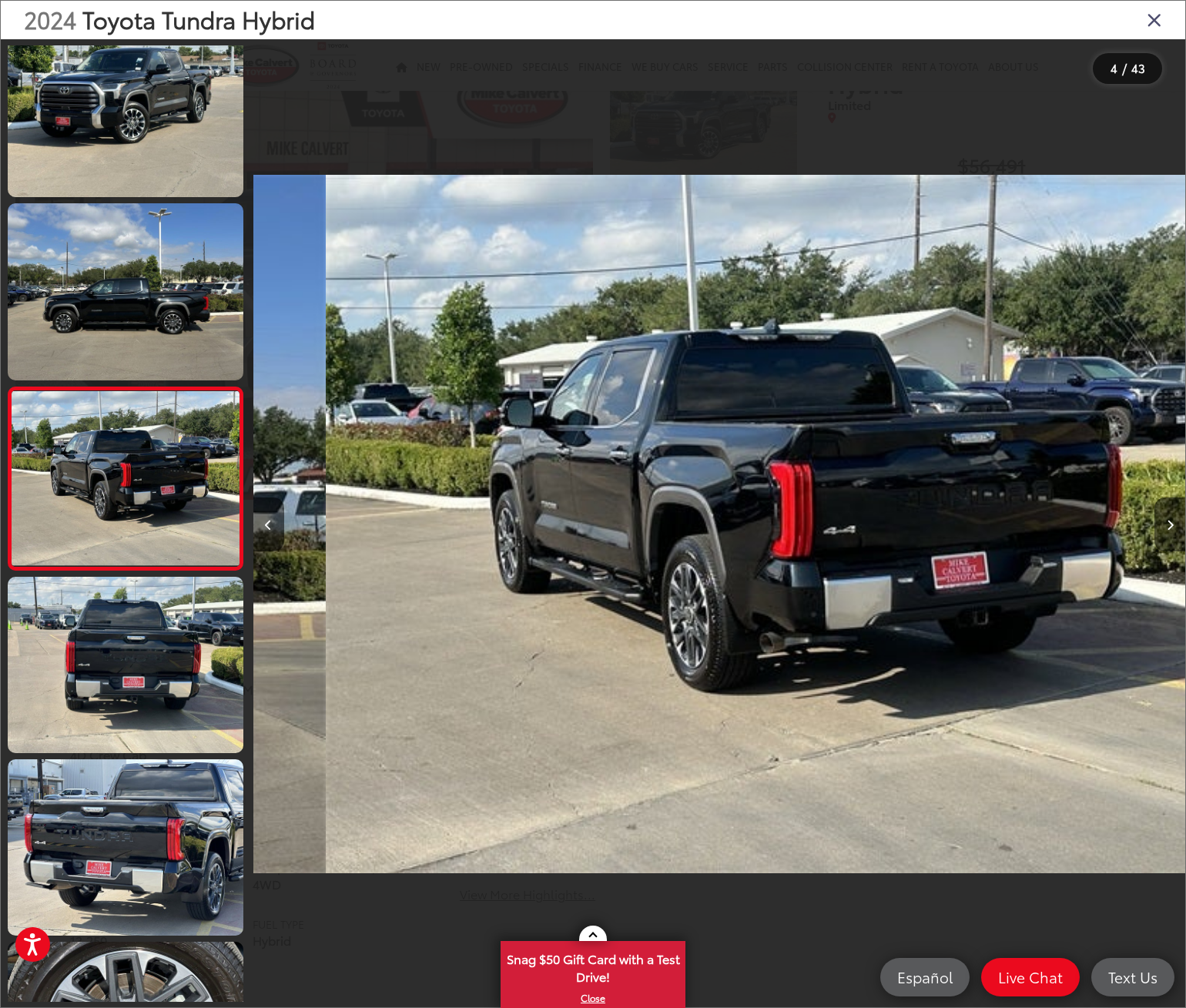
scroll to position [0, 2797]
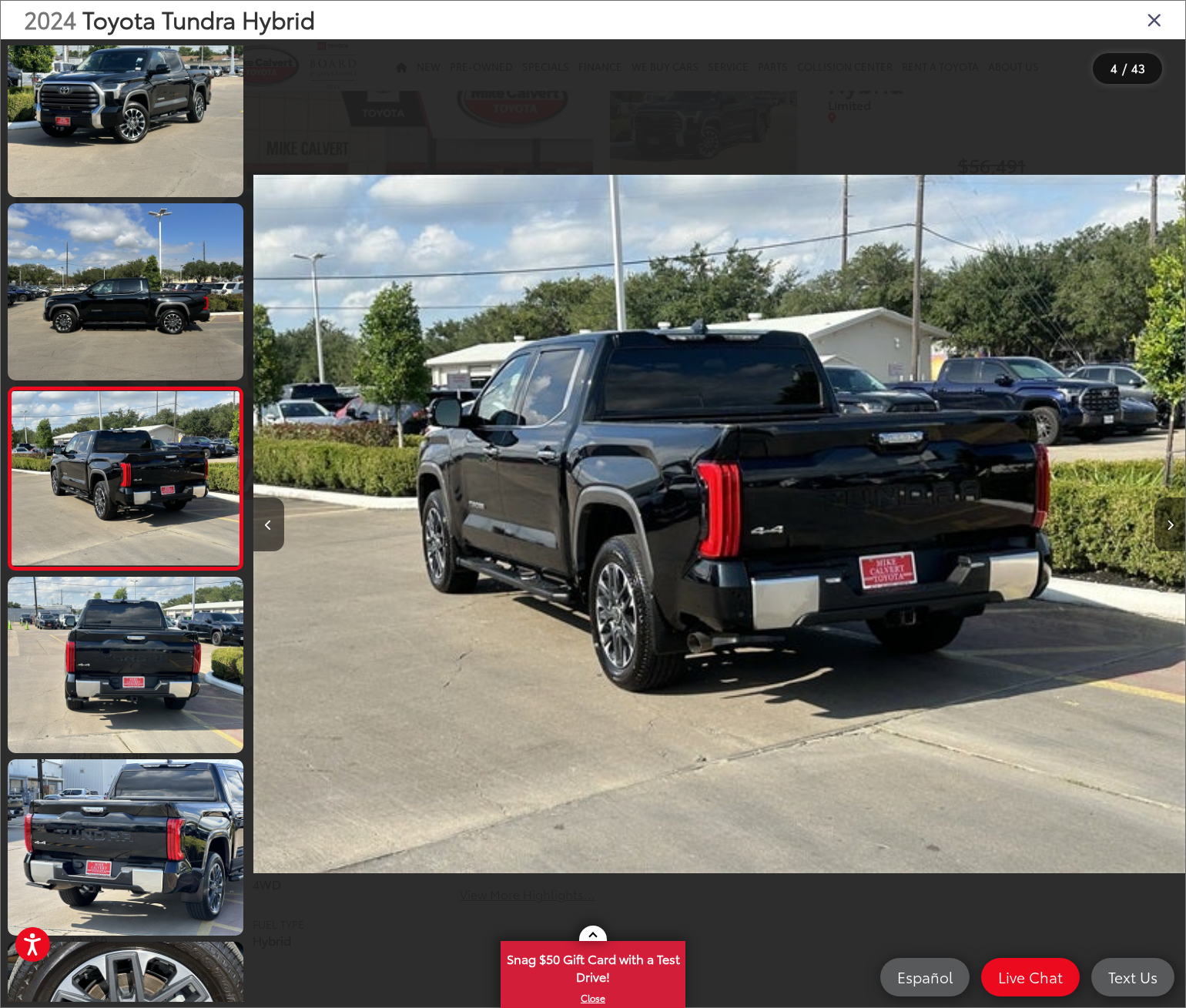
click at [1173, 528] on button "Next image" at bounding box center [1170, 525] width 30 height 54
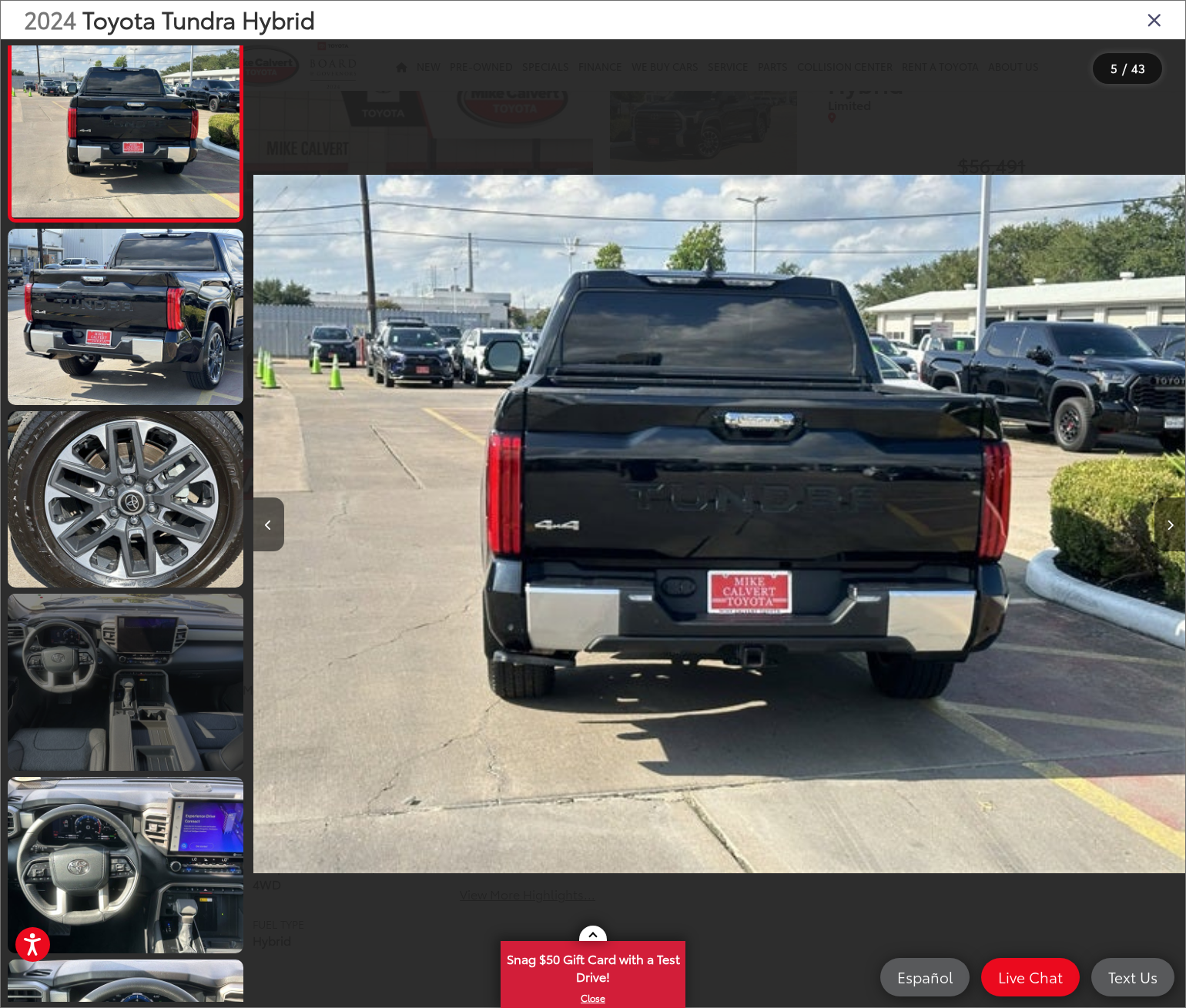
scroll to position [776, 0]
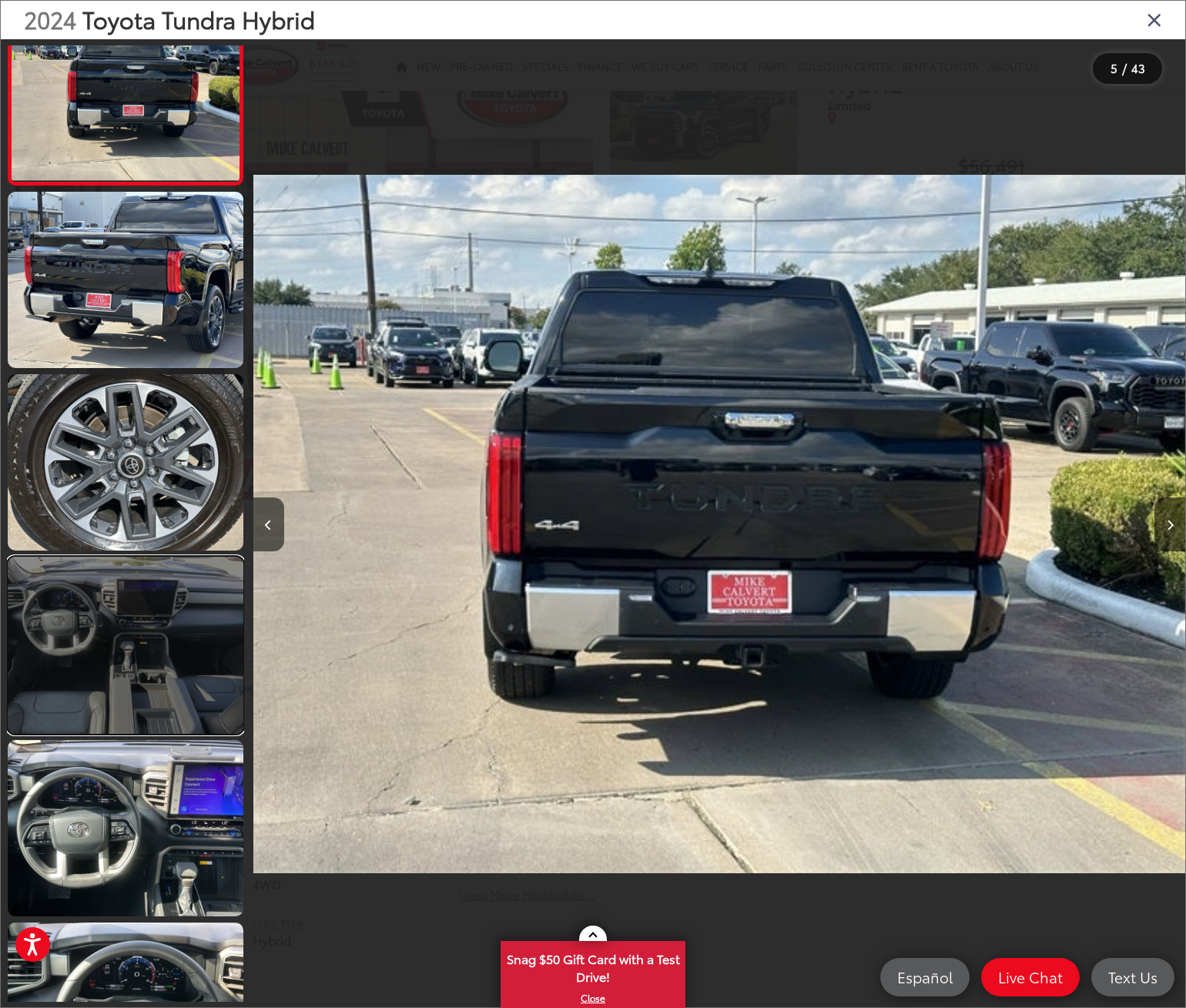
drag, startPoint x: 175, startPoint y: 632, endPoint x: 169, endPoint y: 681, distance: 49.4
click at [175, 632] on link at bounding box center [126, 644] width 236 height 176
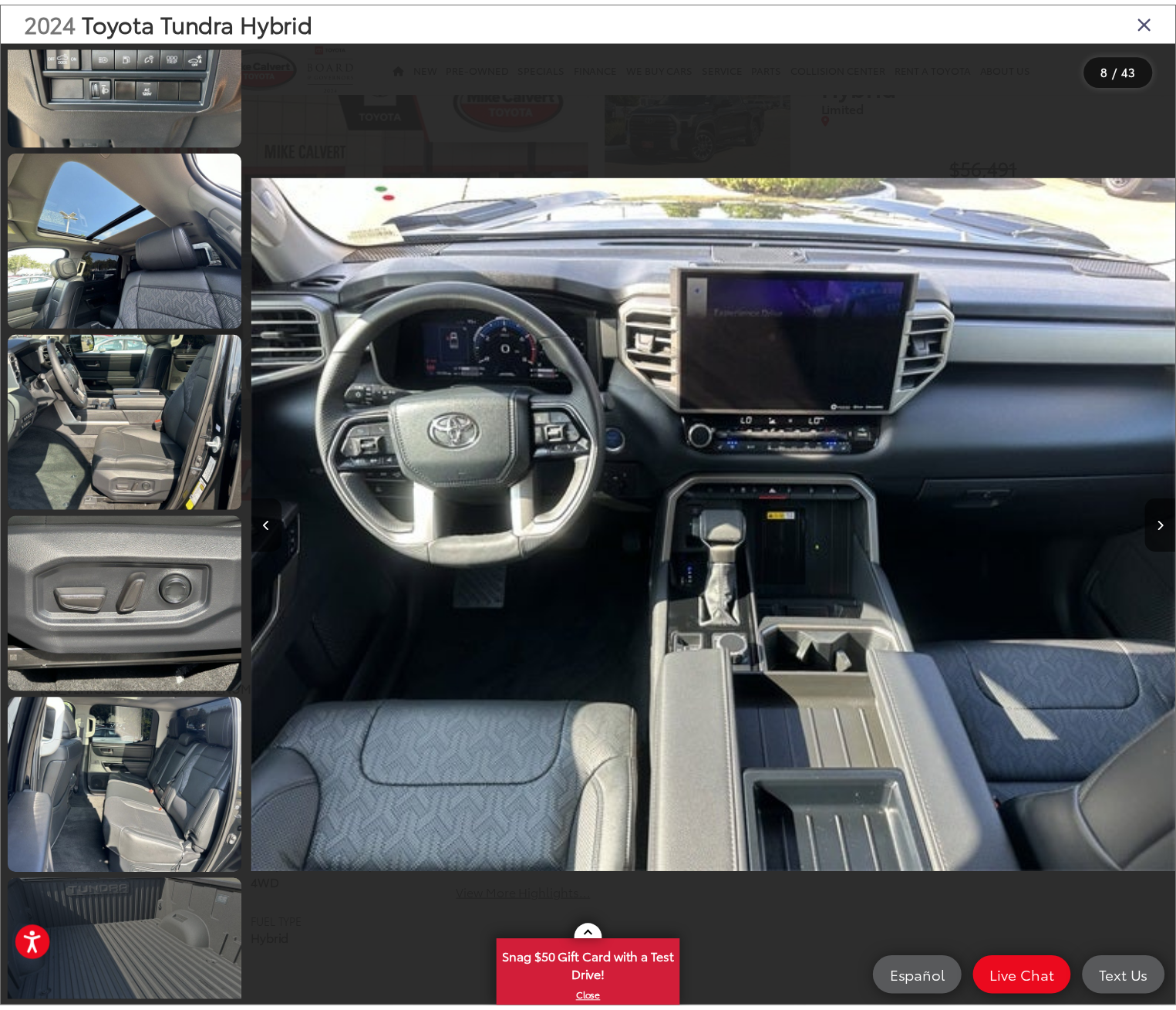
scroll to position [3486, 0]
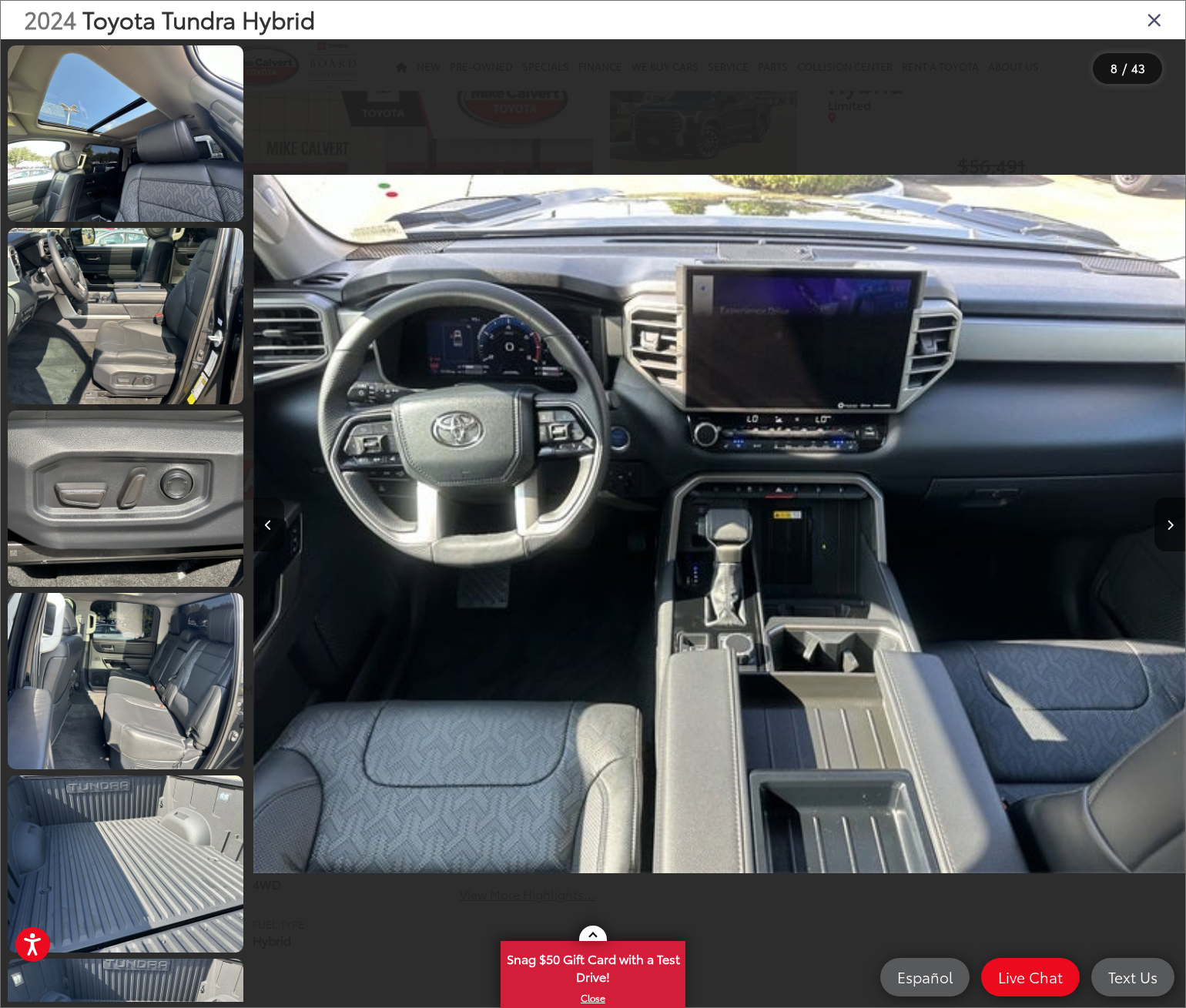
click at [1156, 19] on icon "Close gallery" at bounding box center [1154, 19] width 15 height 20
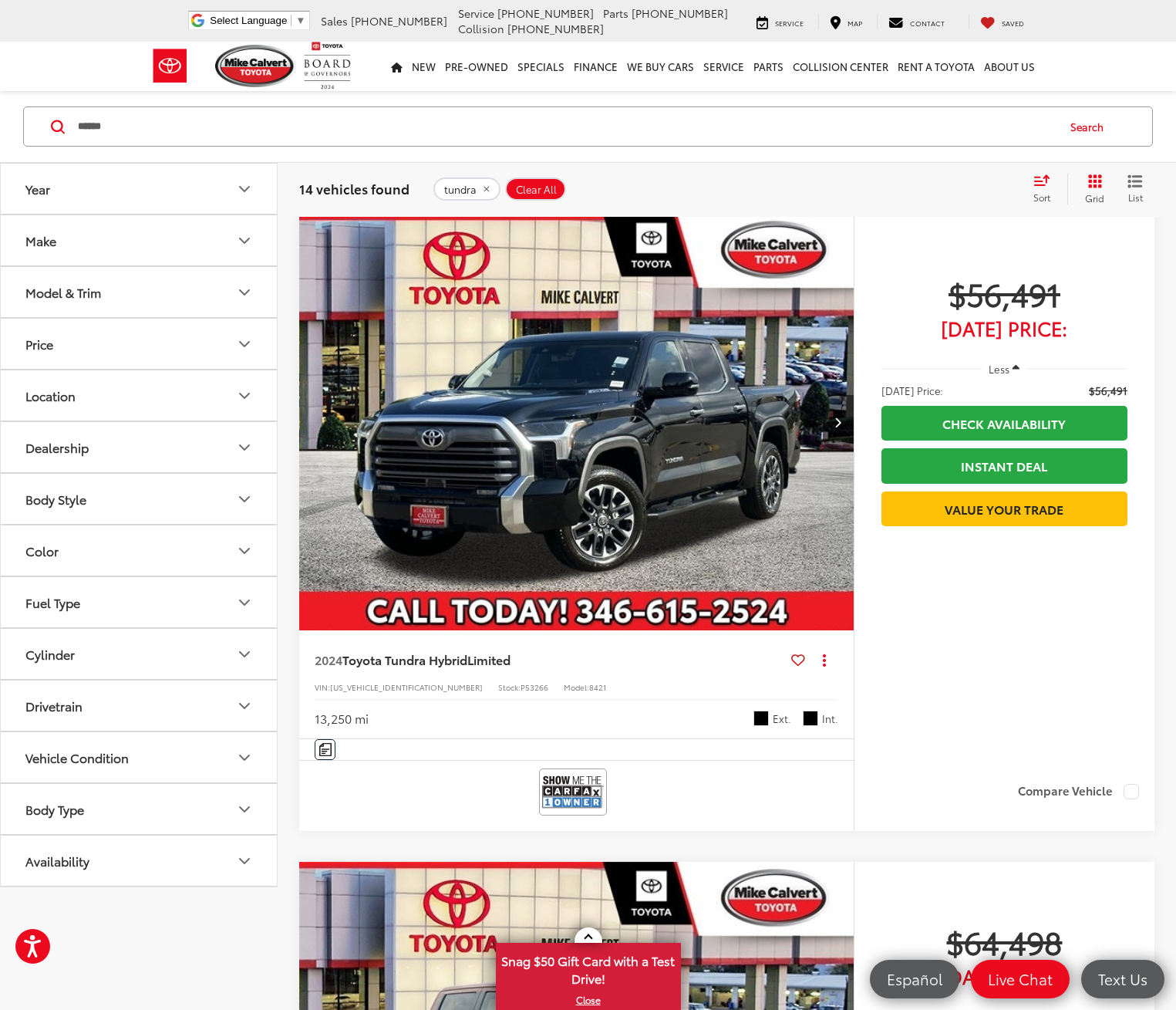
scroll to position [562, 0]
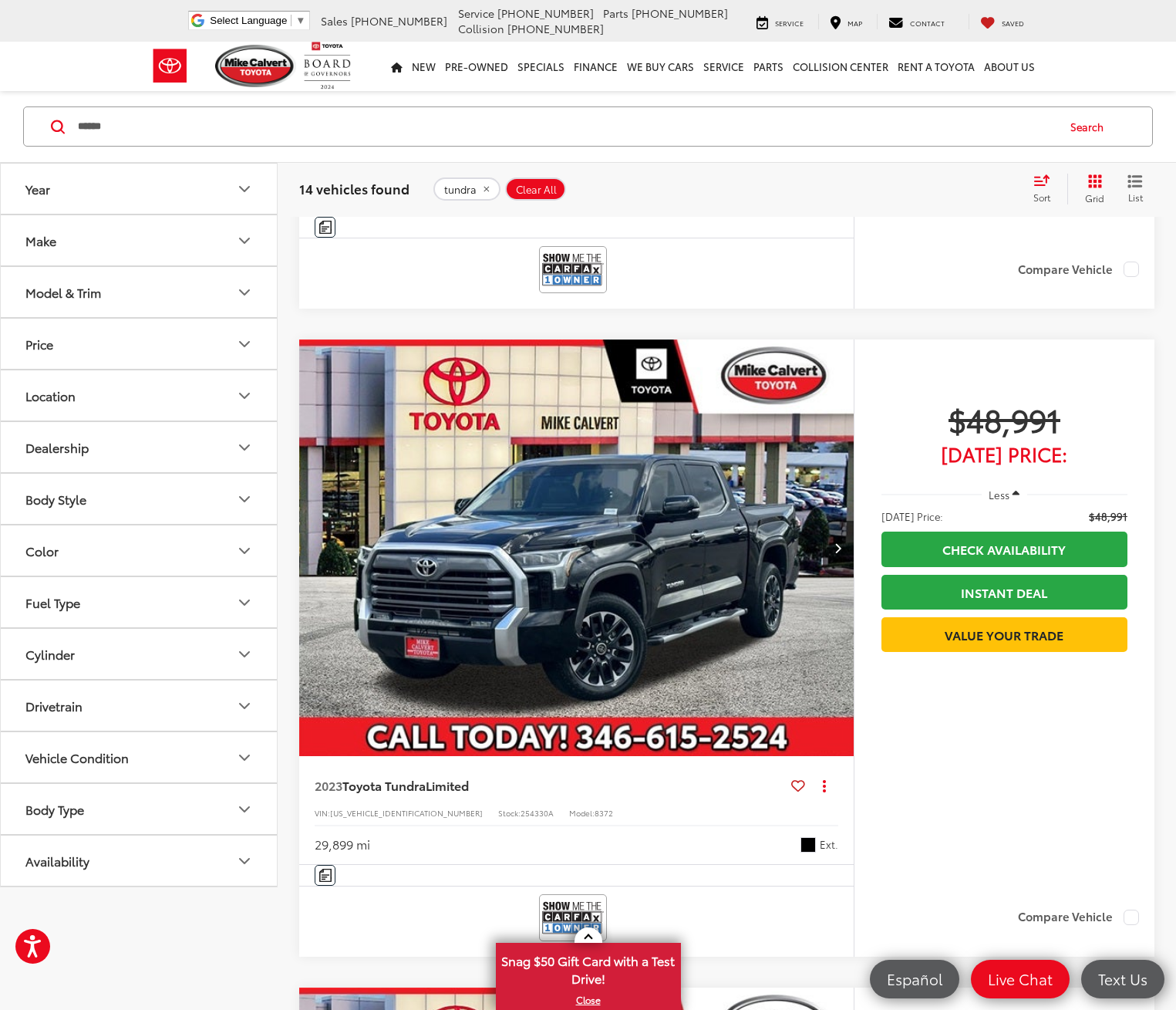
scroll to position [3958, 0]
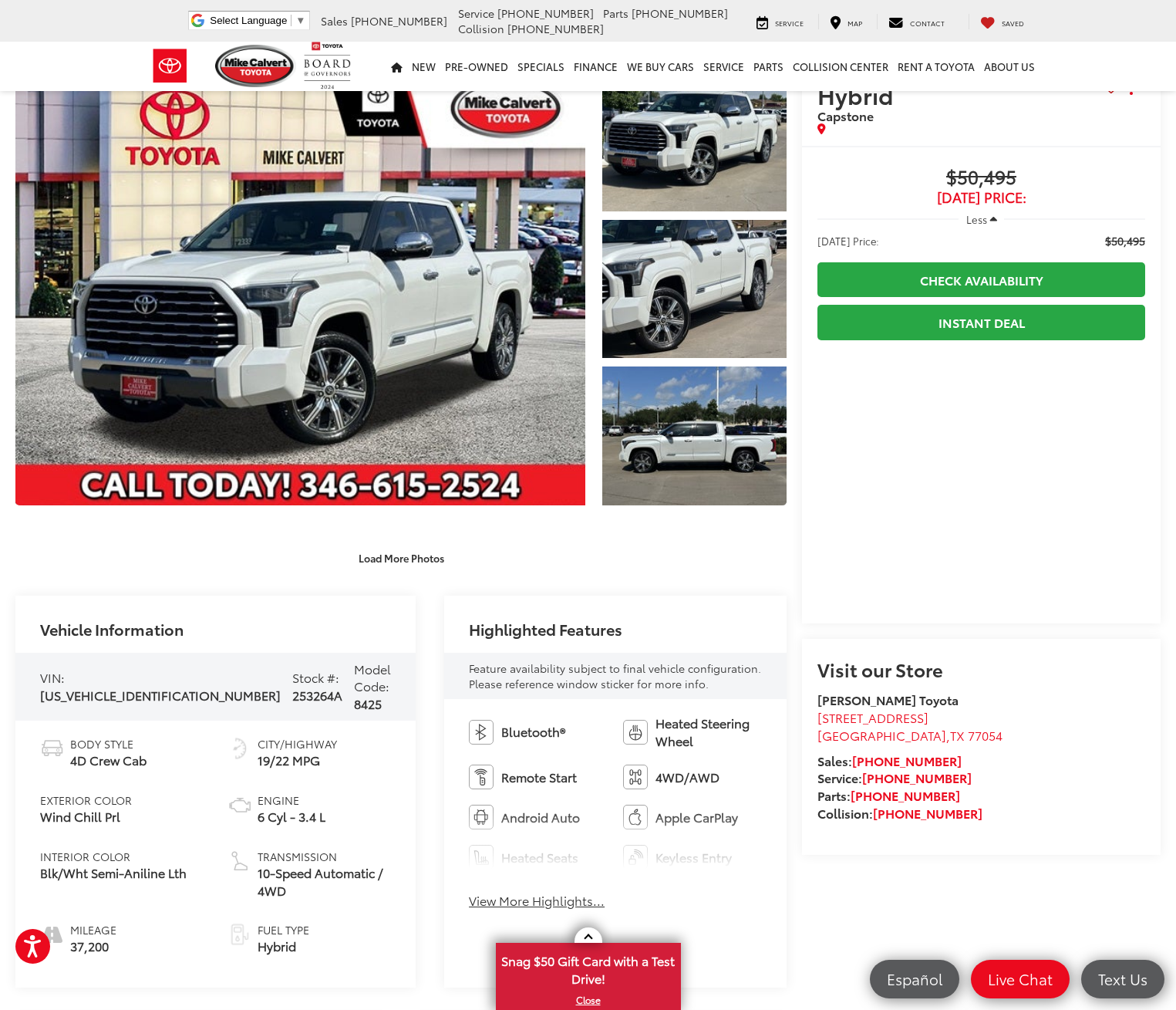
scroll to position [154, 0]
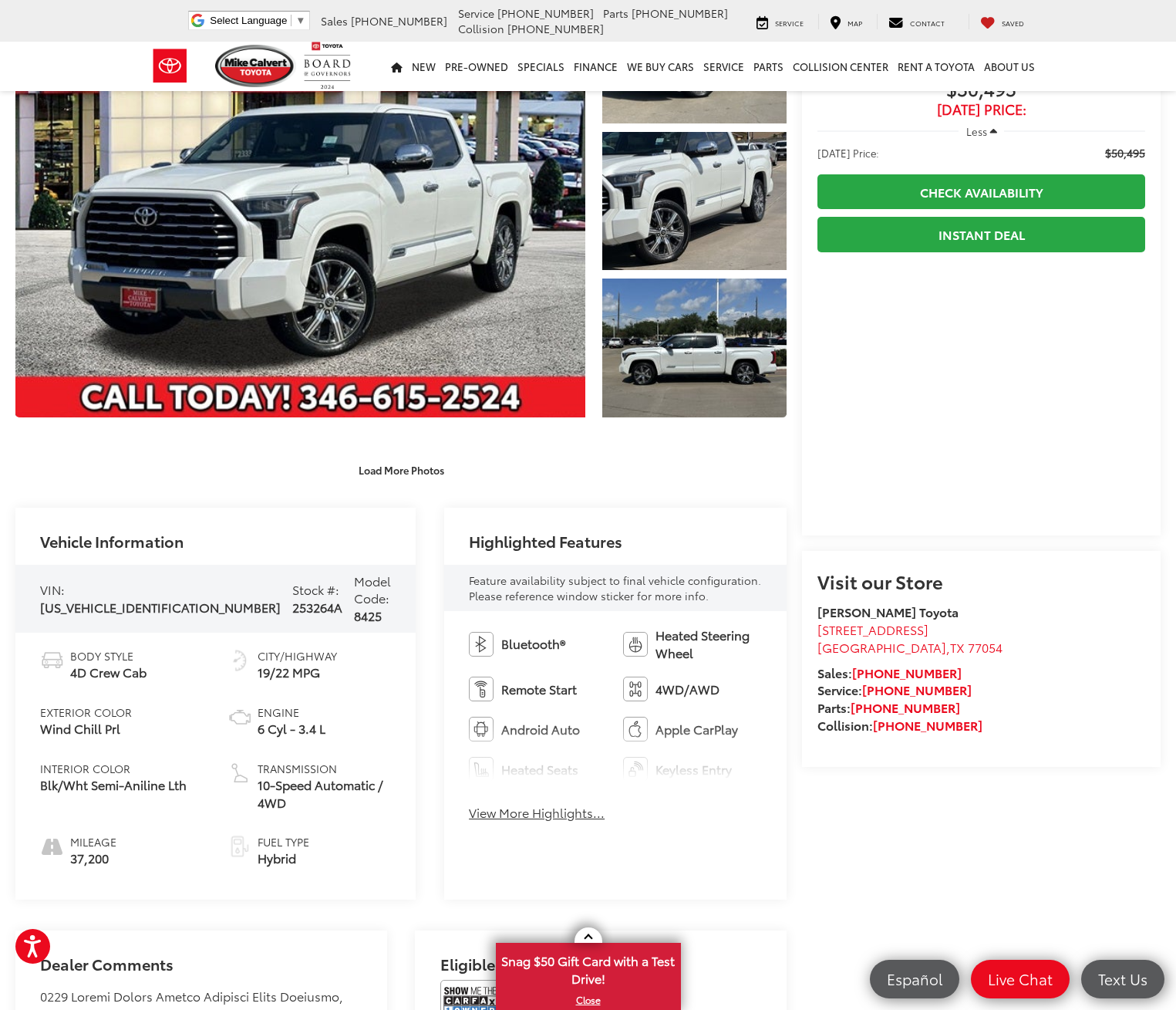
drag, startPoint x: 516, startPoint y: 814, endPoint x: 344, endPoint y: 736, distance: 188.9
click at [517, 814] on button "View More Highlights..." at bounding box center [537, 813] width 136 height 18
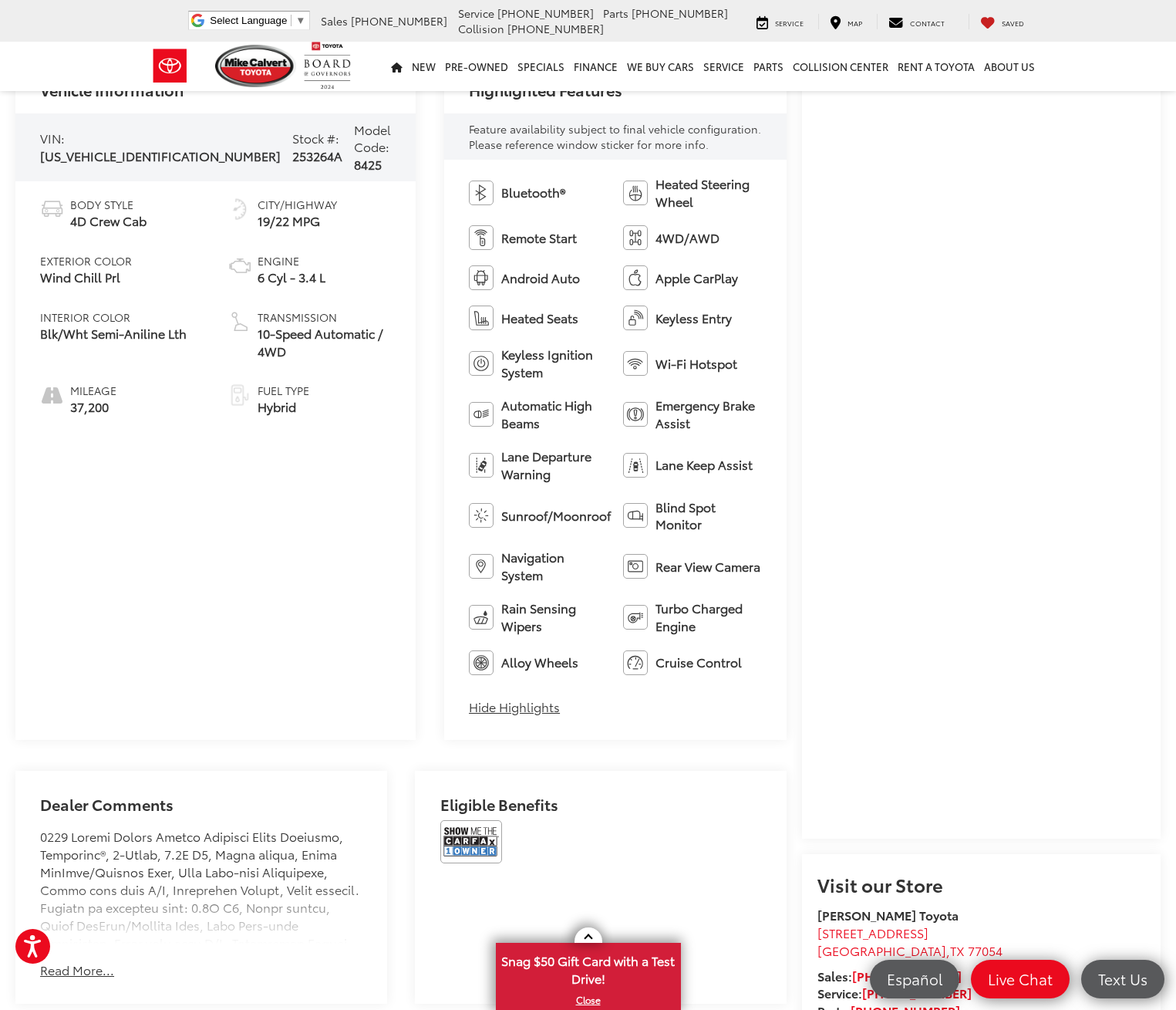
scroll to position [772, 0]
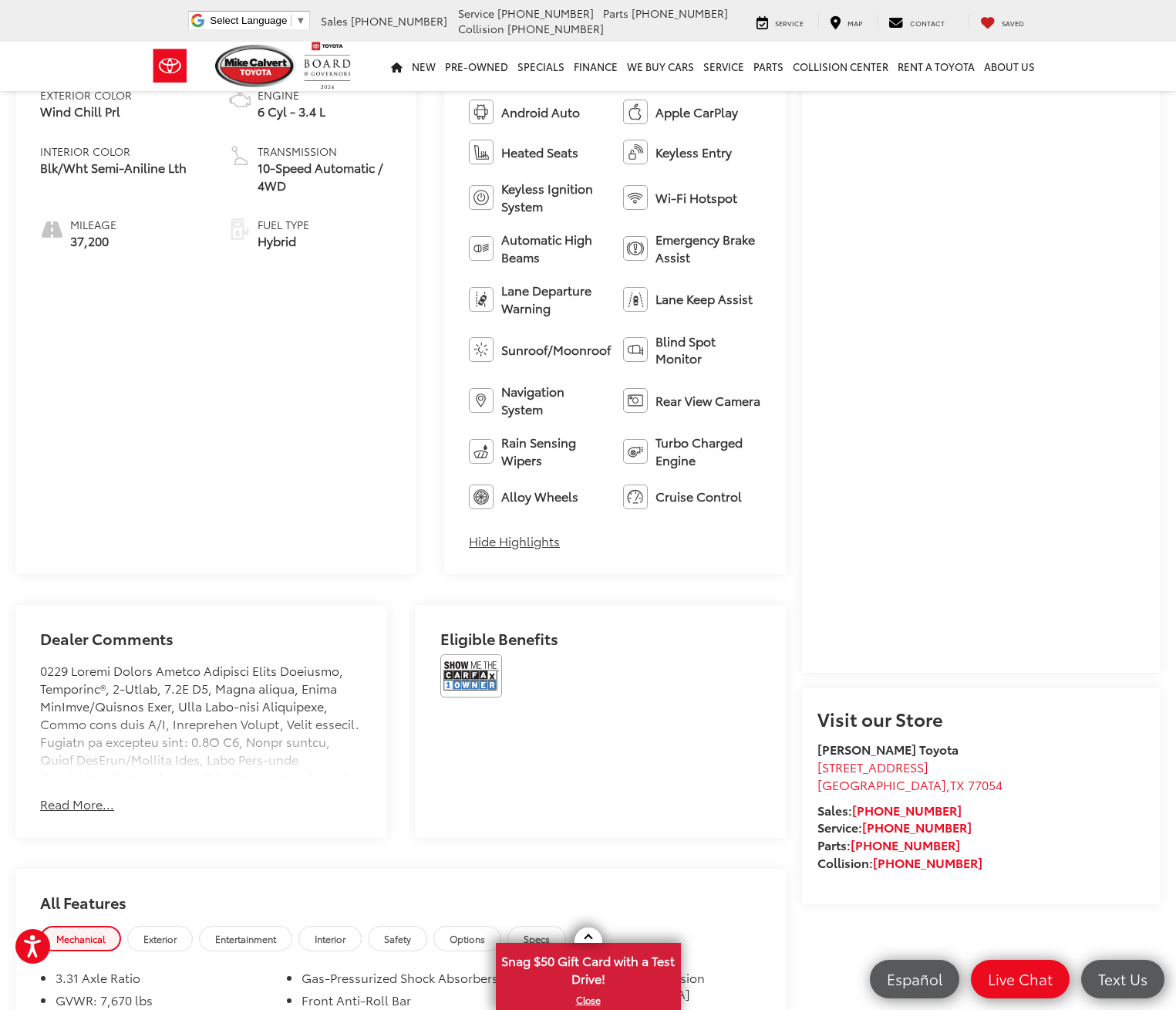
click at [87, 795] on button "Read More..." at bounding box center [77, 804] width 74 height 18
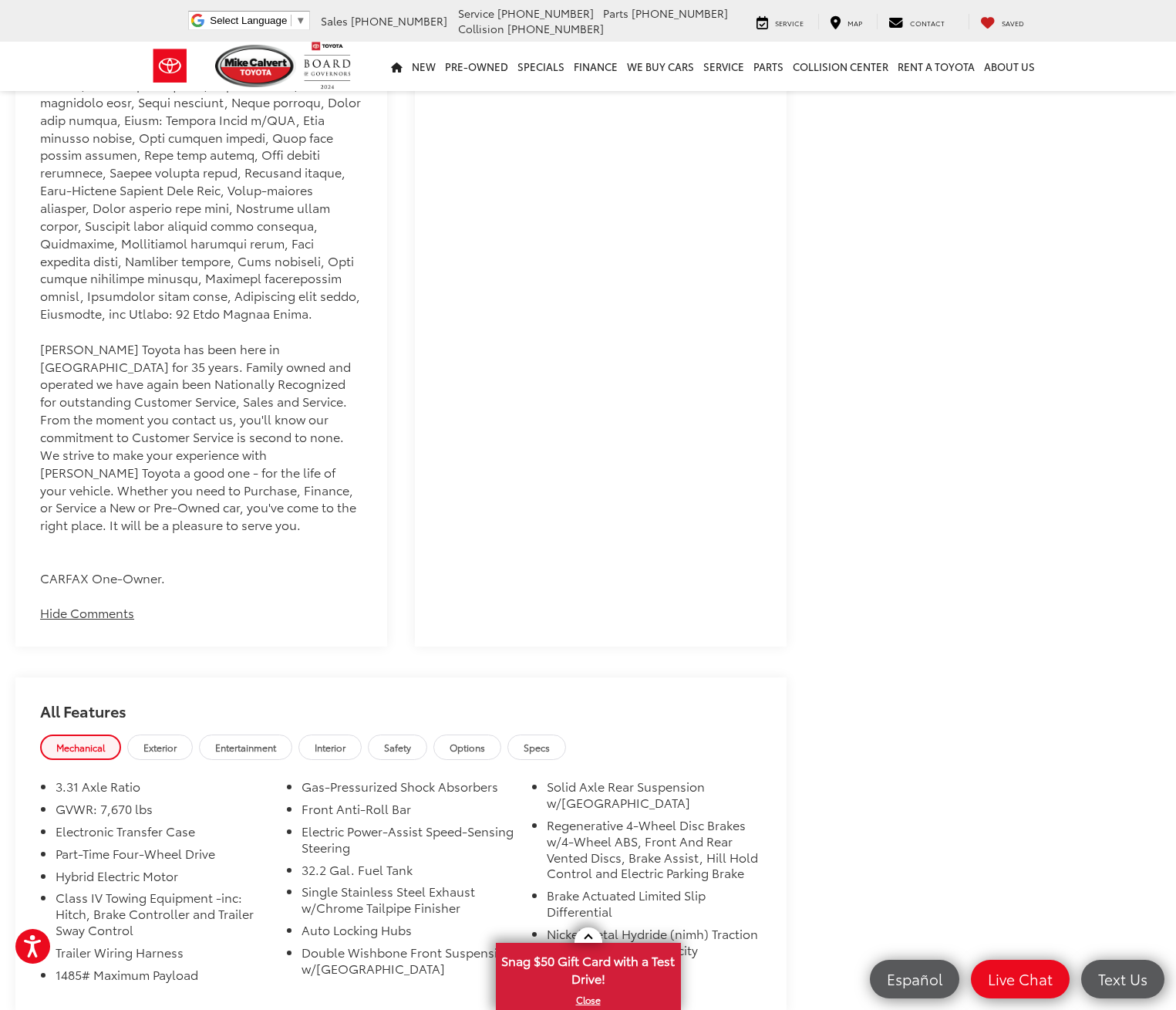
scroll to position [2238, 0]
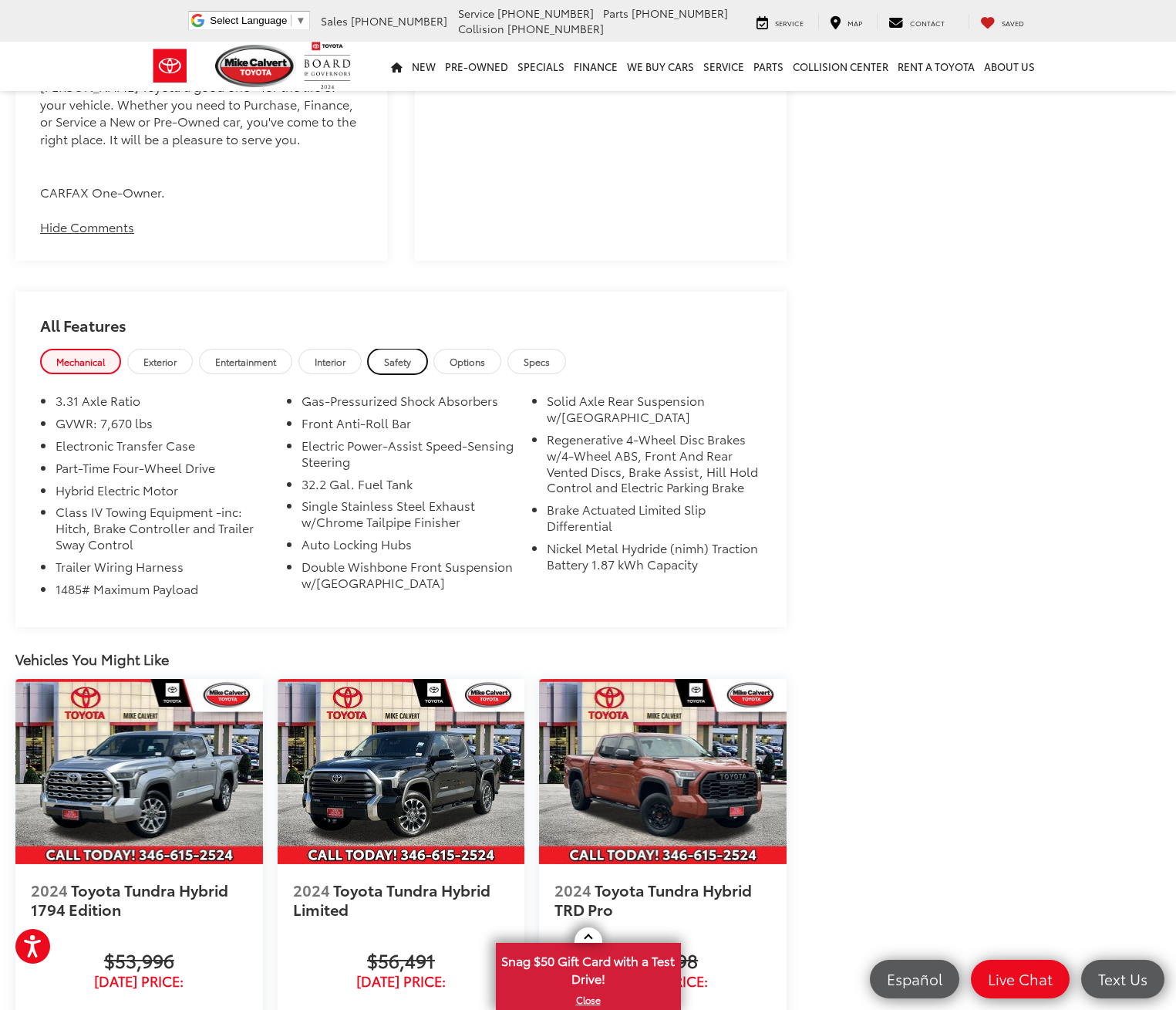
click at [400, 355] on span "Safety" at bounding box center [397, 361] width 27 height 13
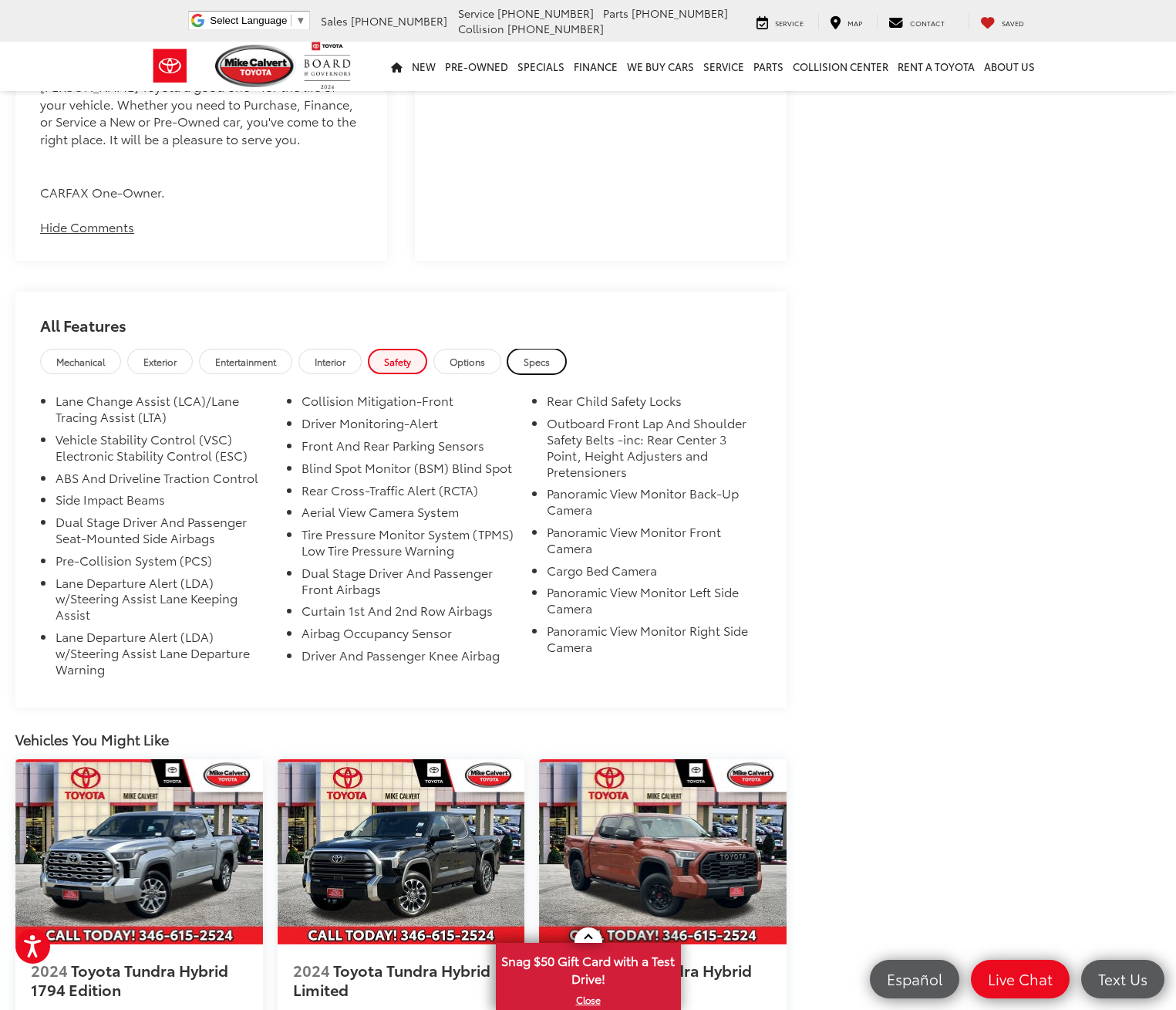
click at [541, 355] on span "Specs" at bounding box center [536, 361] width 26 height 13
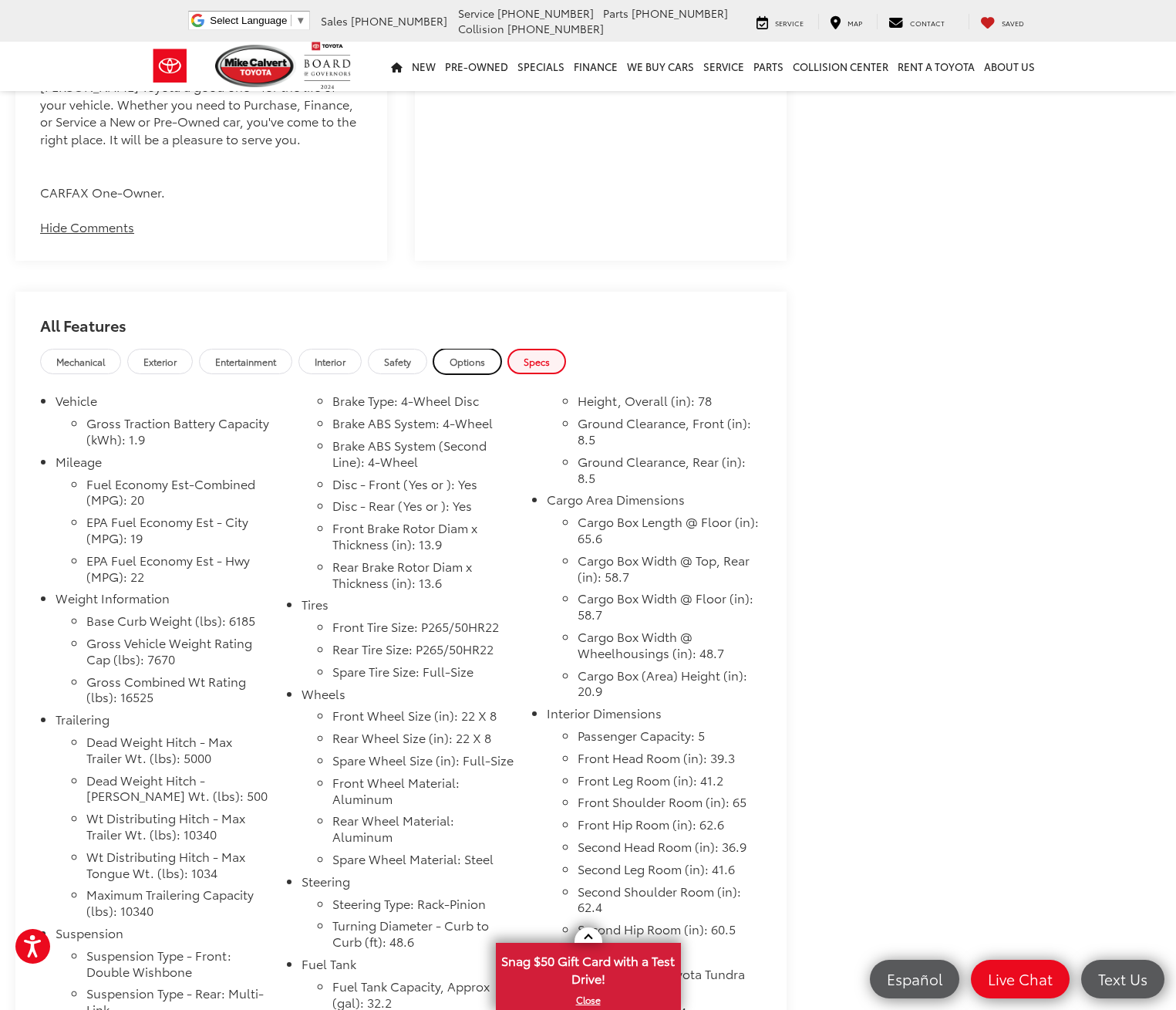
click at [471, 355] on span "Options" at bounding box center [467, 361] width 36 height 13
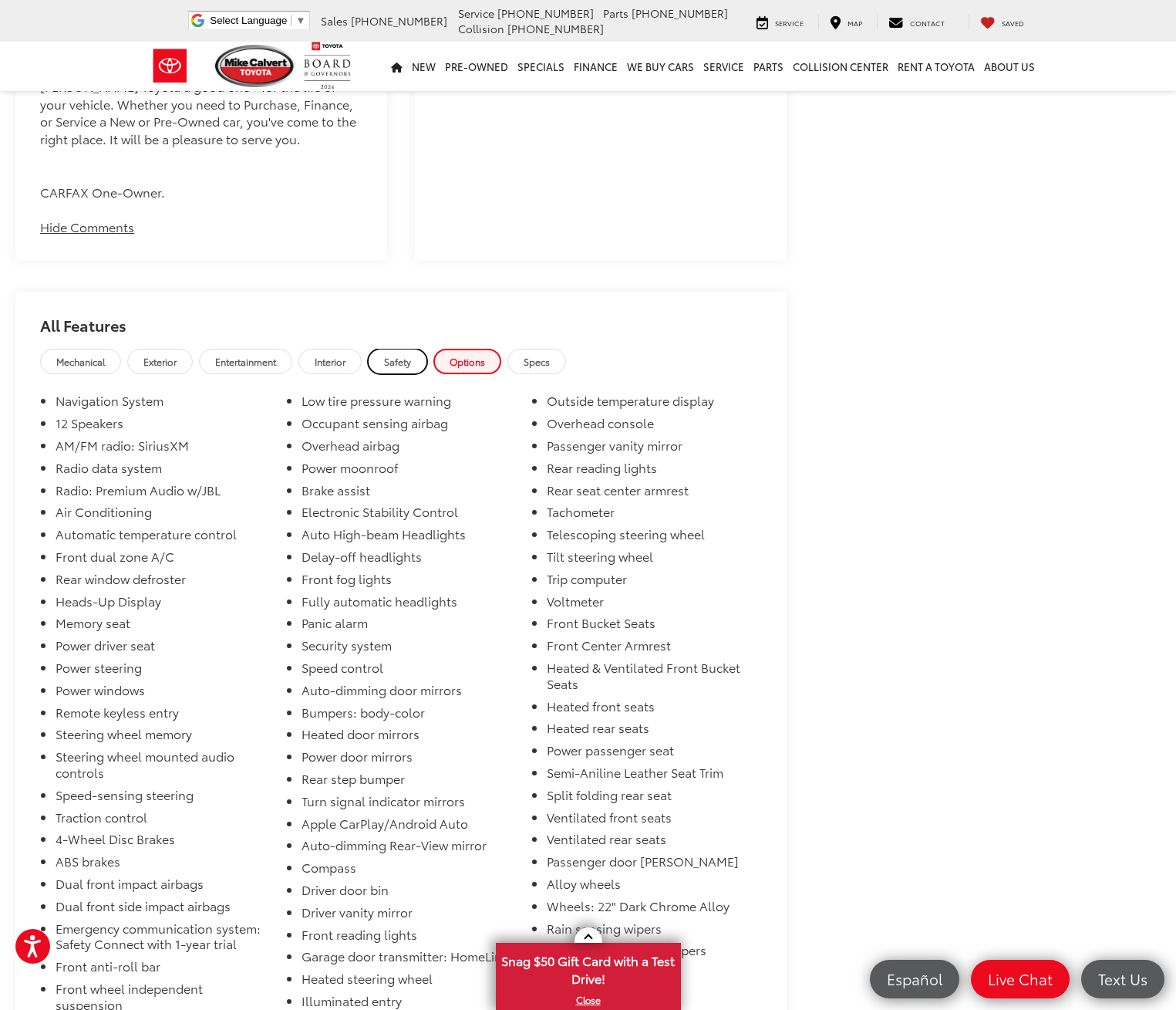
click at [399, 355] on span "Safety" at bounding box center [397, 361] width 27 height 13
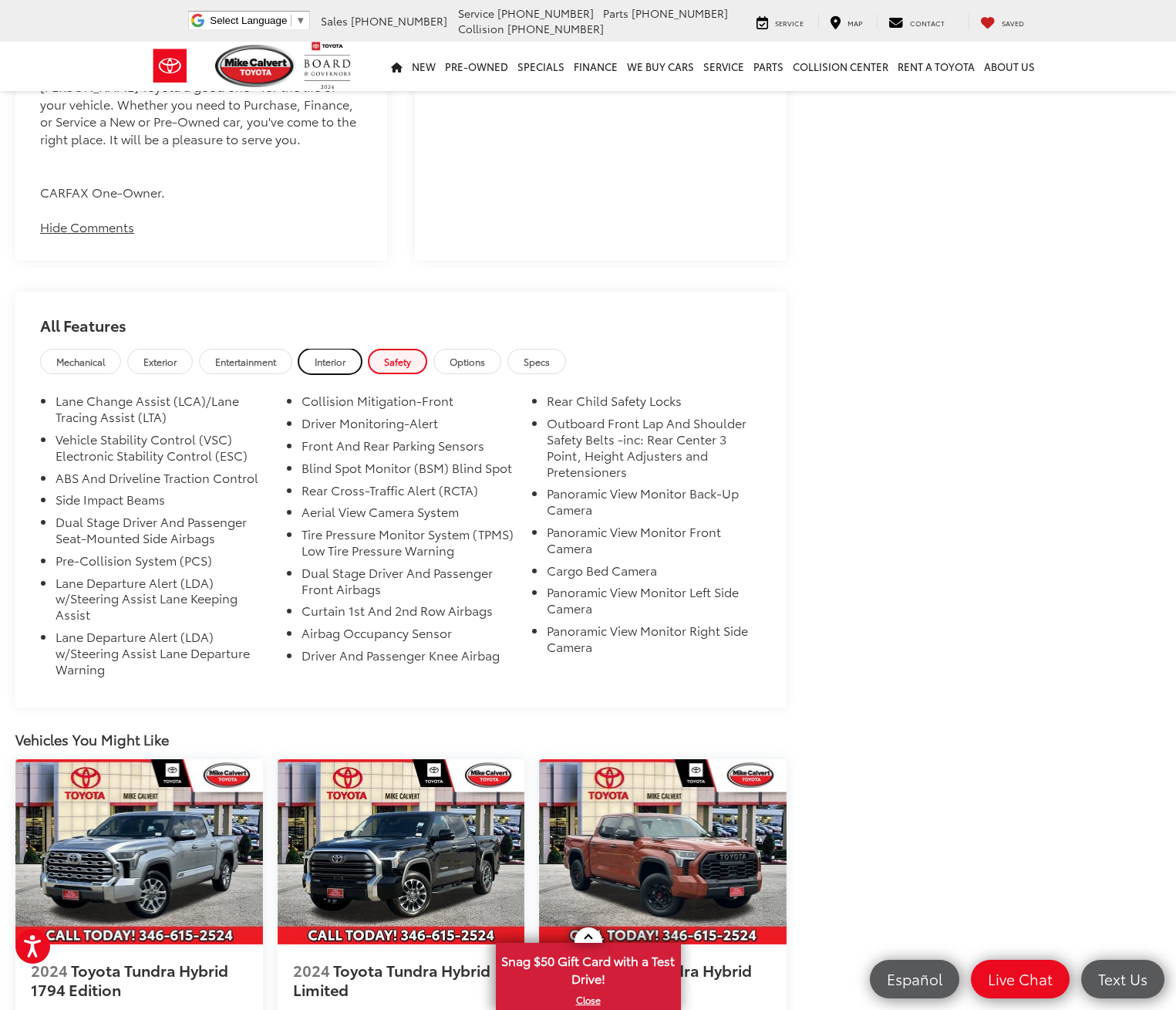
click at [333, 355] on span "Interior" at bounding box center [330, 361] width 30 height 13
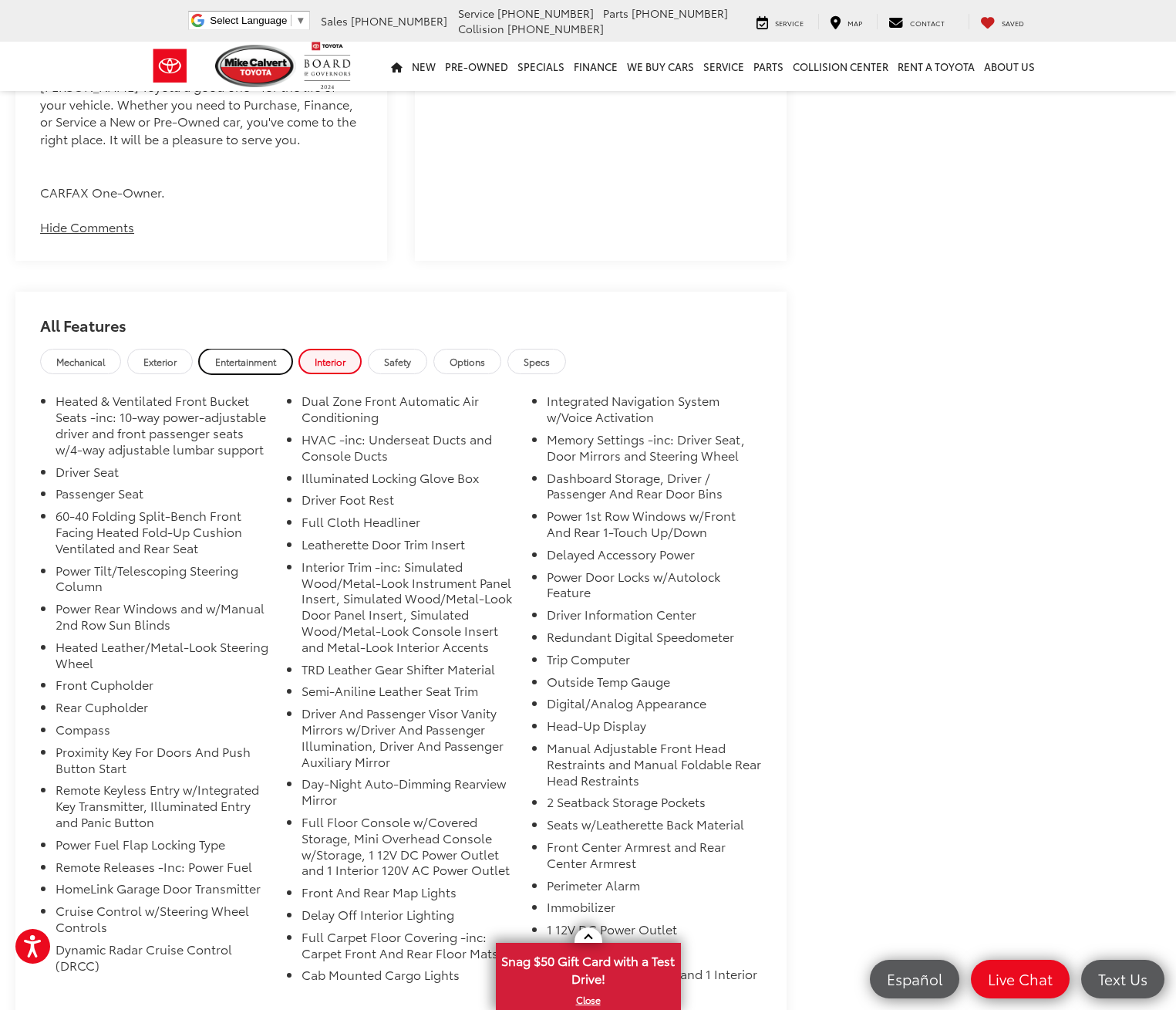
click at [237, 355] on span "Entertainment" at bounding box center [245, 361] width 61 height 13
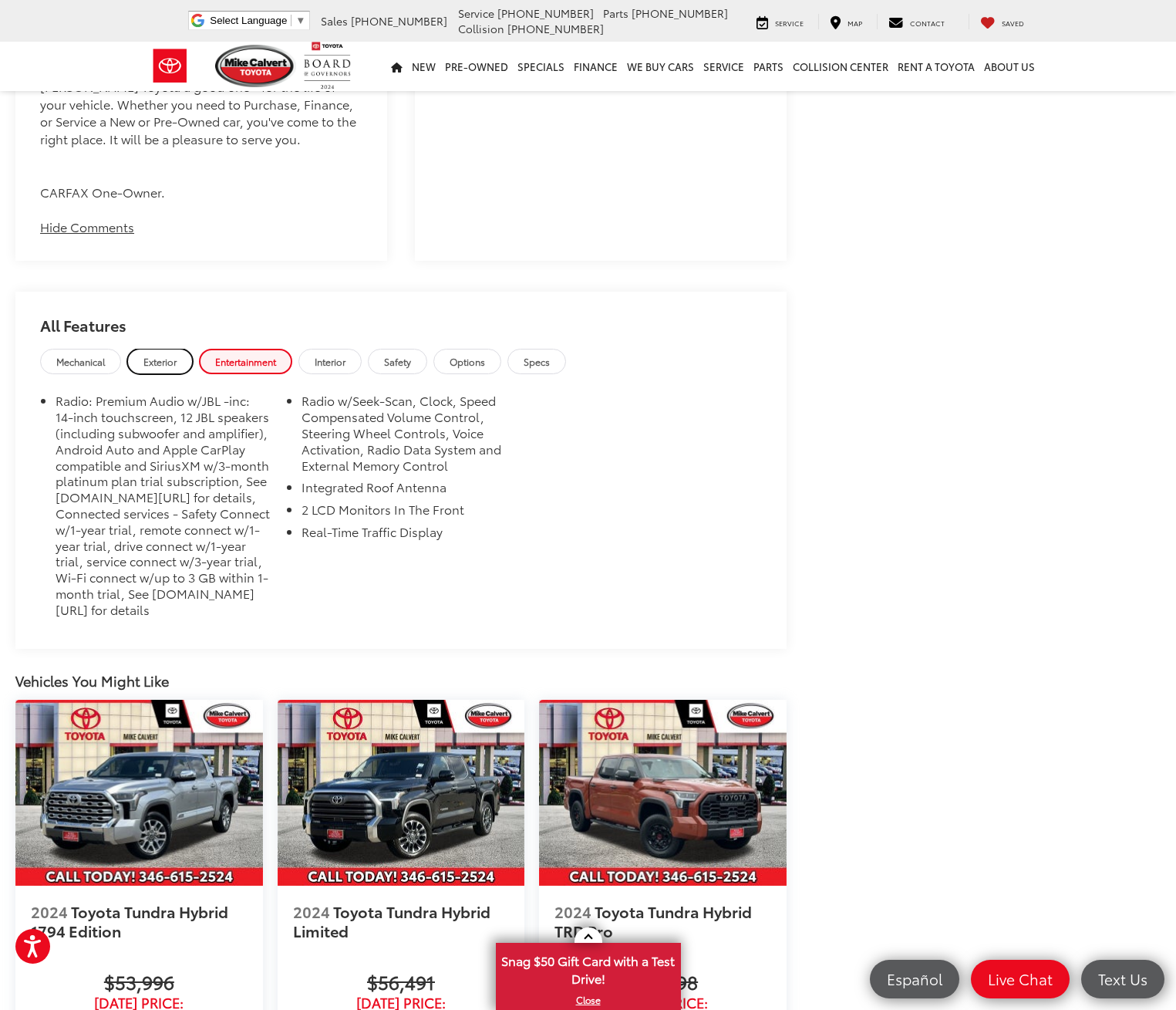
click at [186, 348] on link "Exterior" at bounding box center [159, 361] width 65 height 25
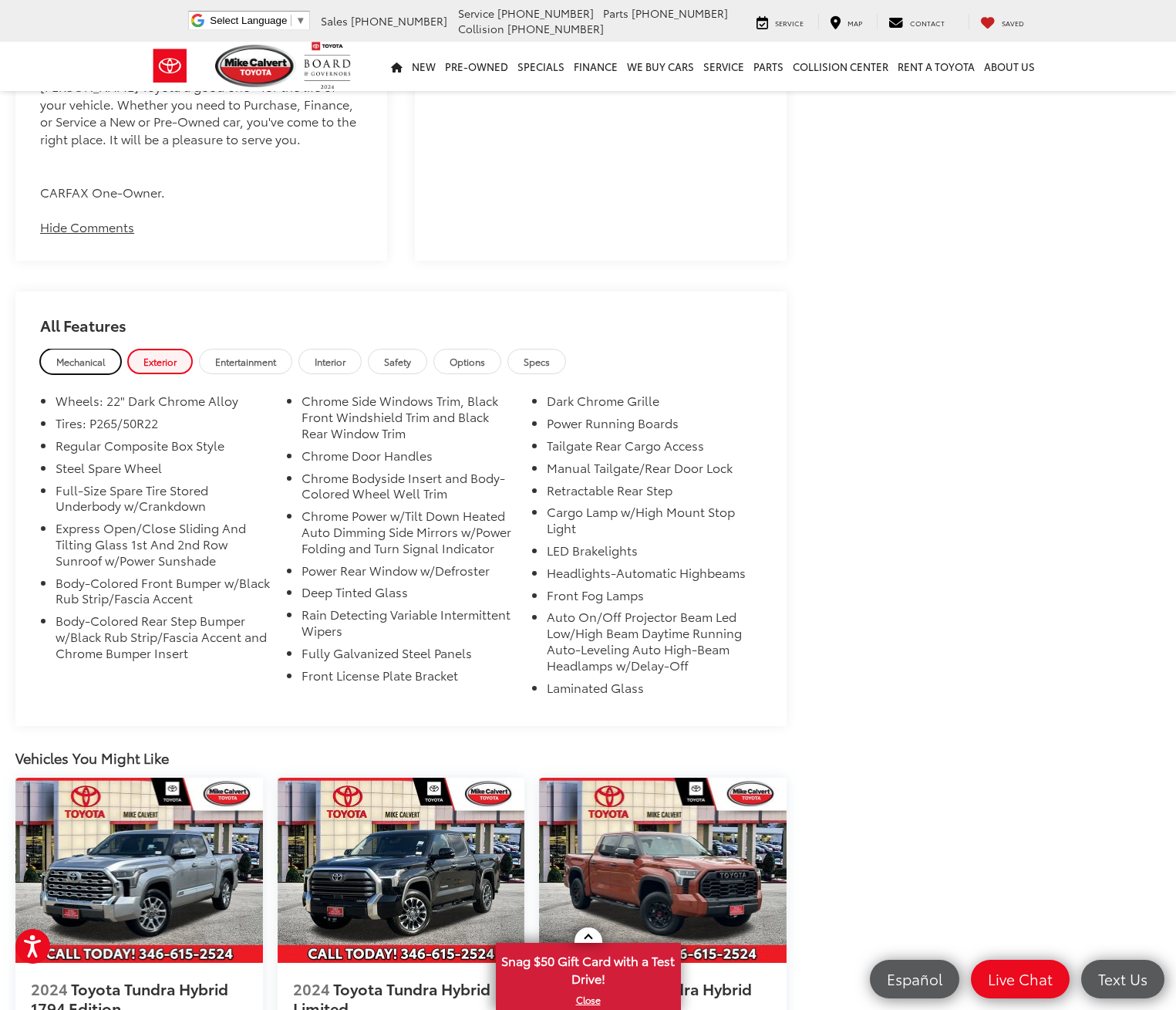
click at [89, 355] on span "Mechanical" at bounding box center [81, 361] width 48 height 13
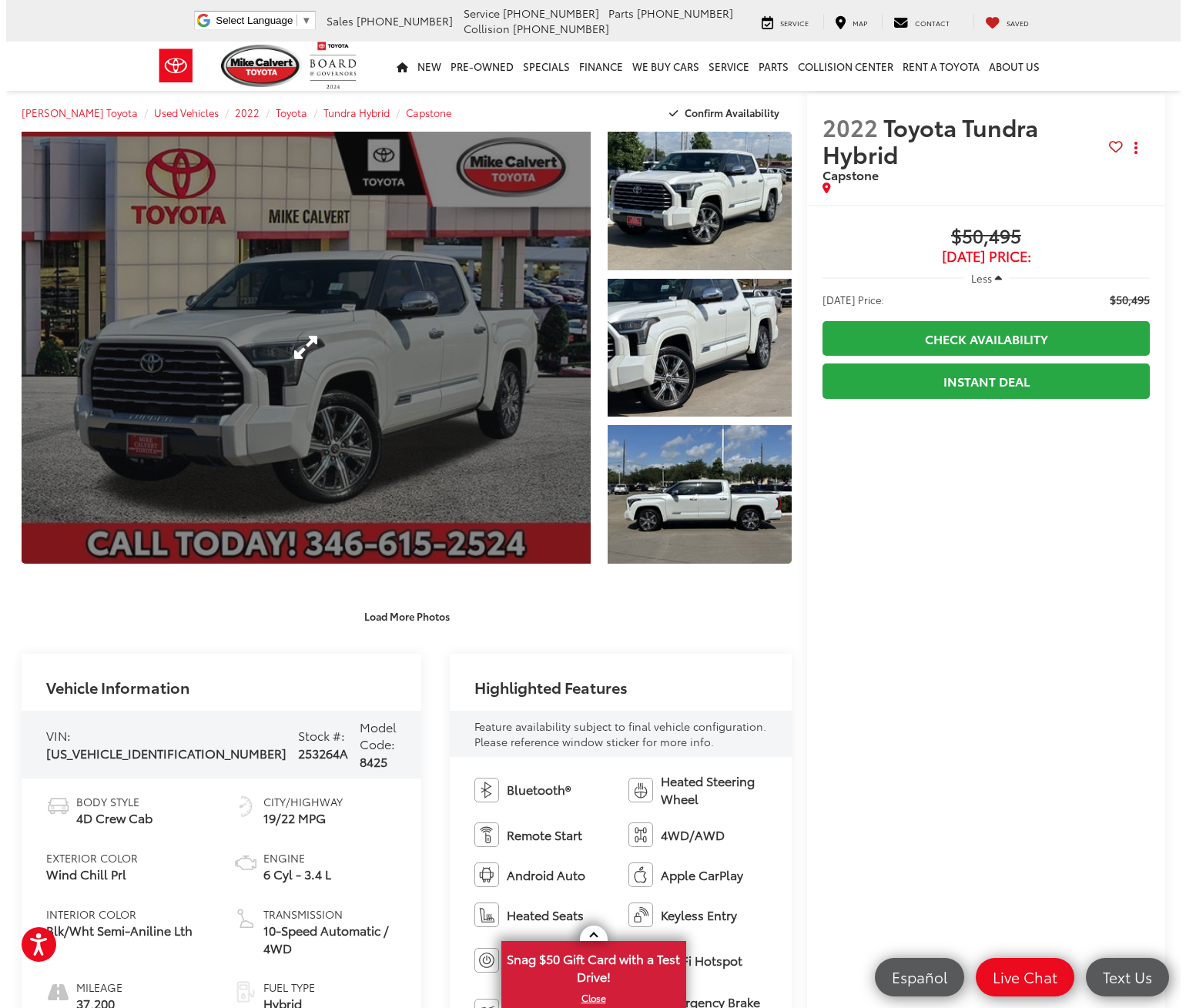
scroll to position [0, 0]
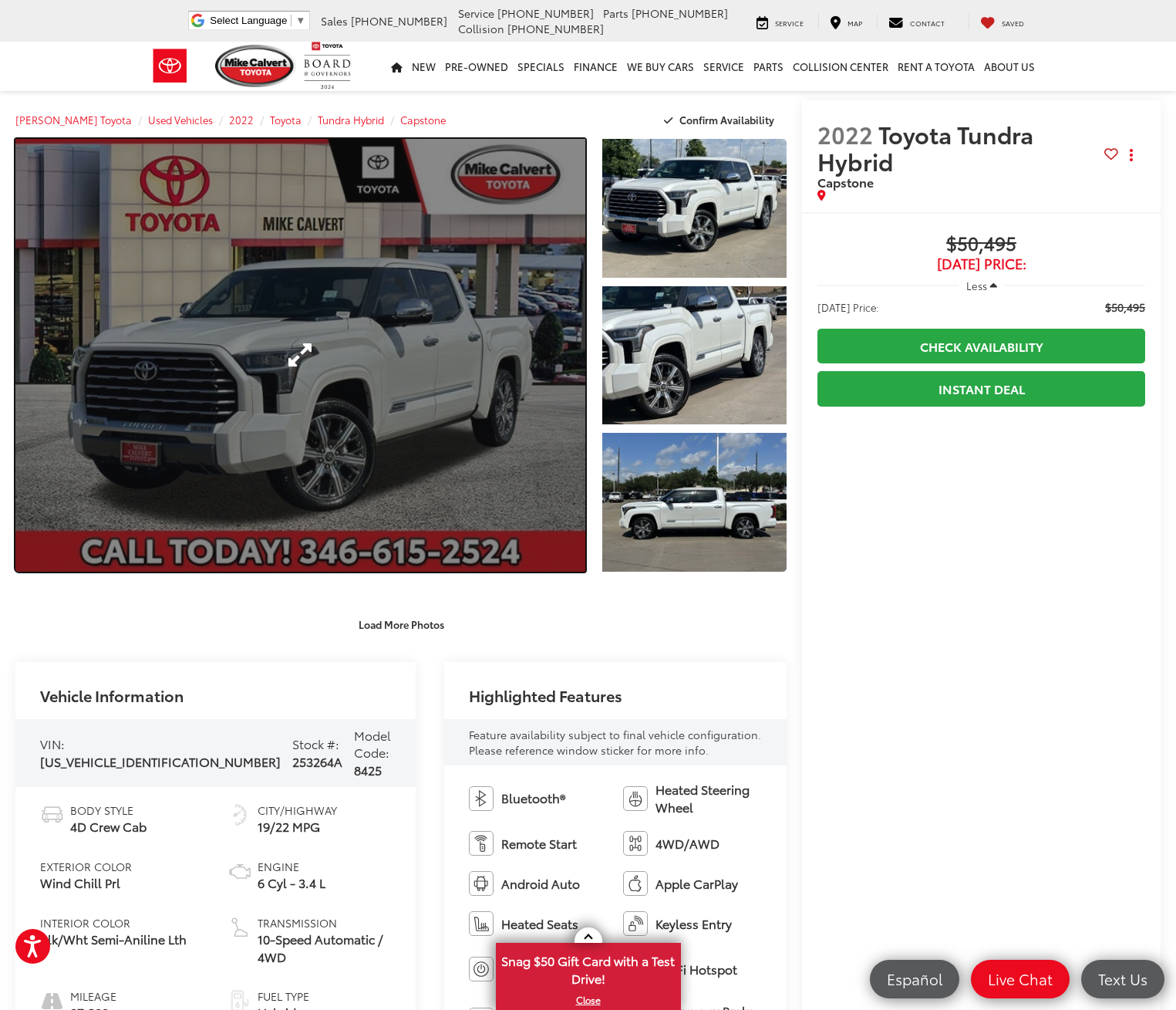
click at [288, 363] on link "Expand Photo 0" at bounding box center [300, 355] width 570 height 432
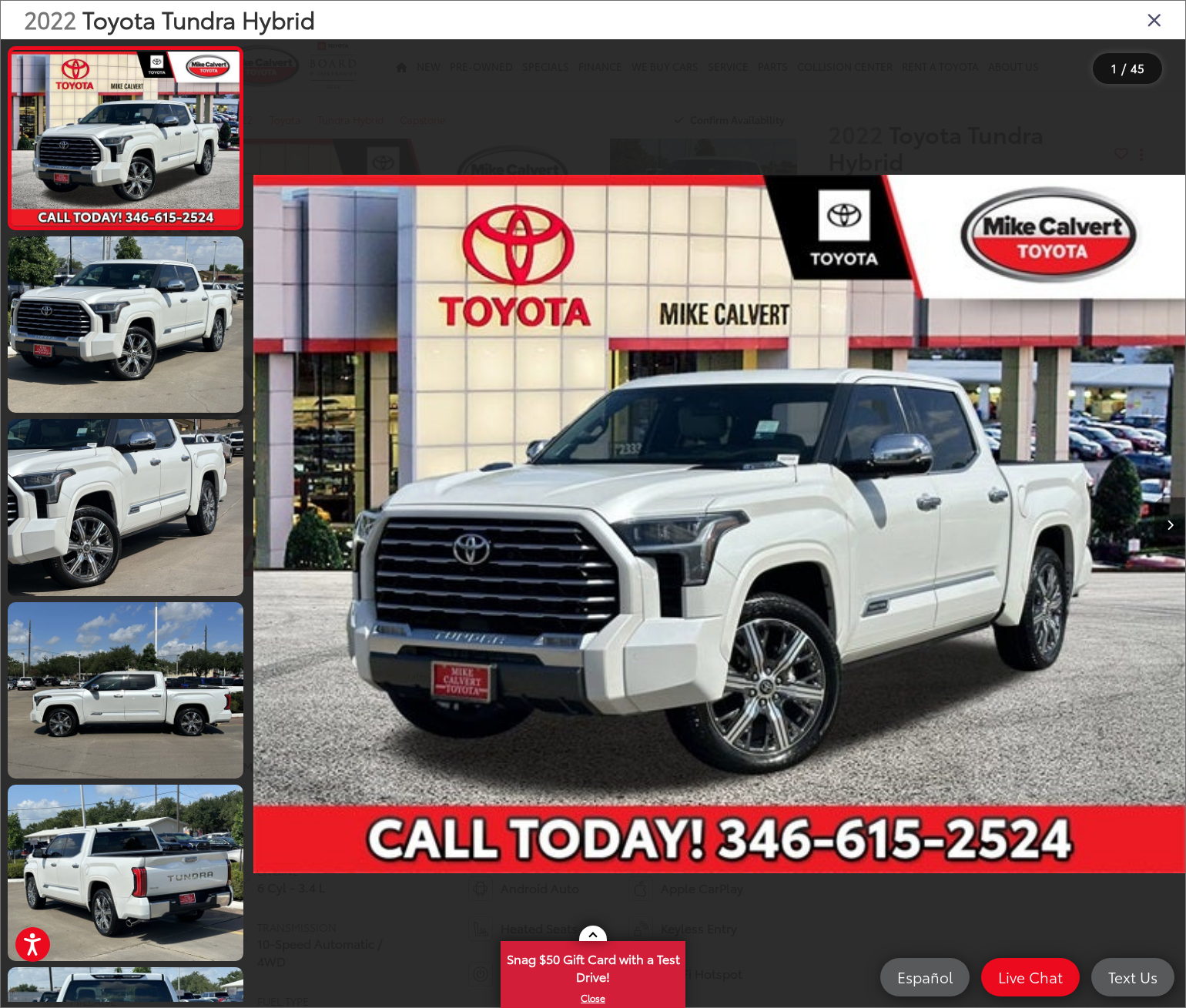
click at [1170, 521] on icon "Next image" at bounding box center [1170, 525] width 7 height 11
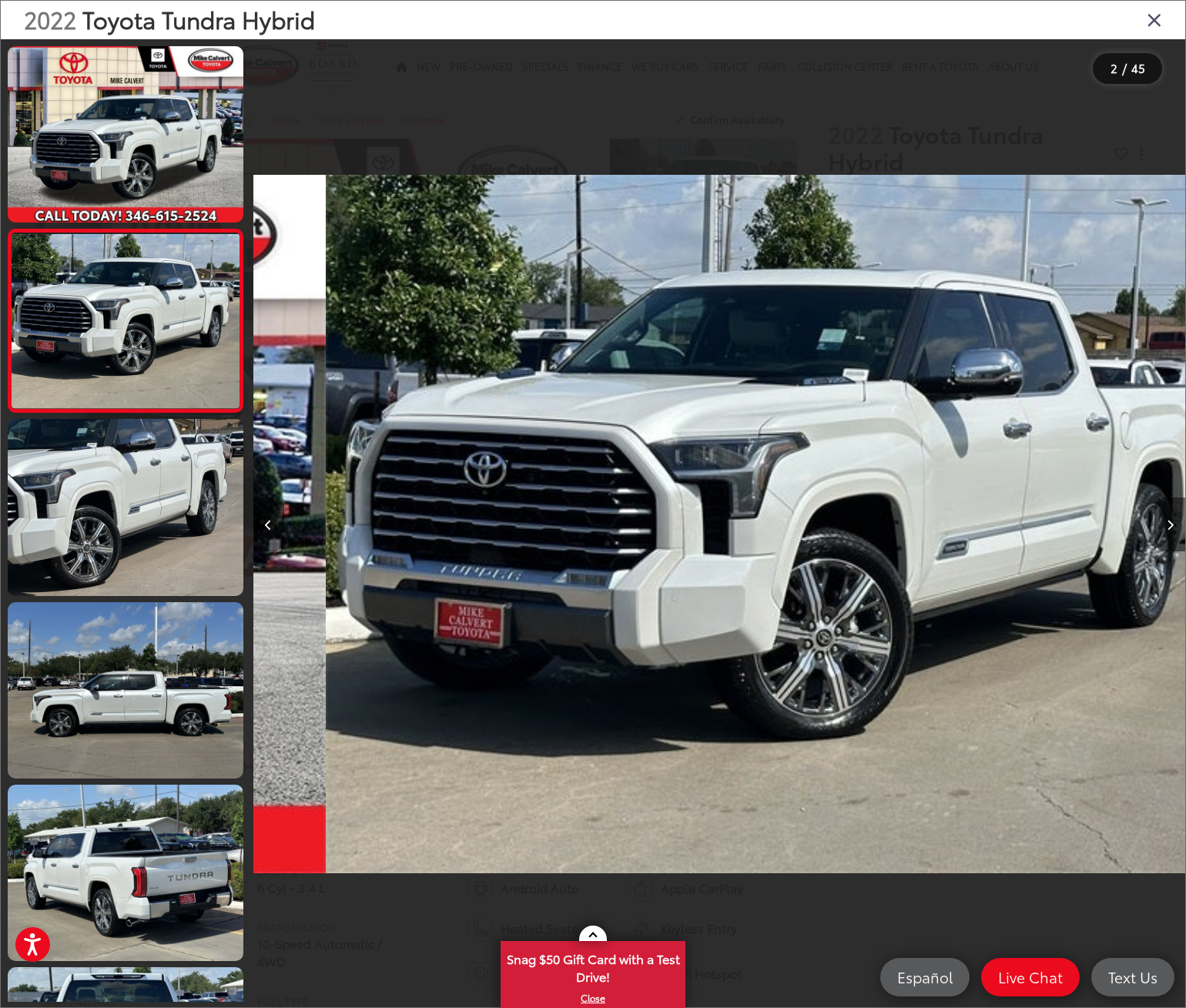
scroll to position [0, 932]
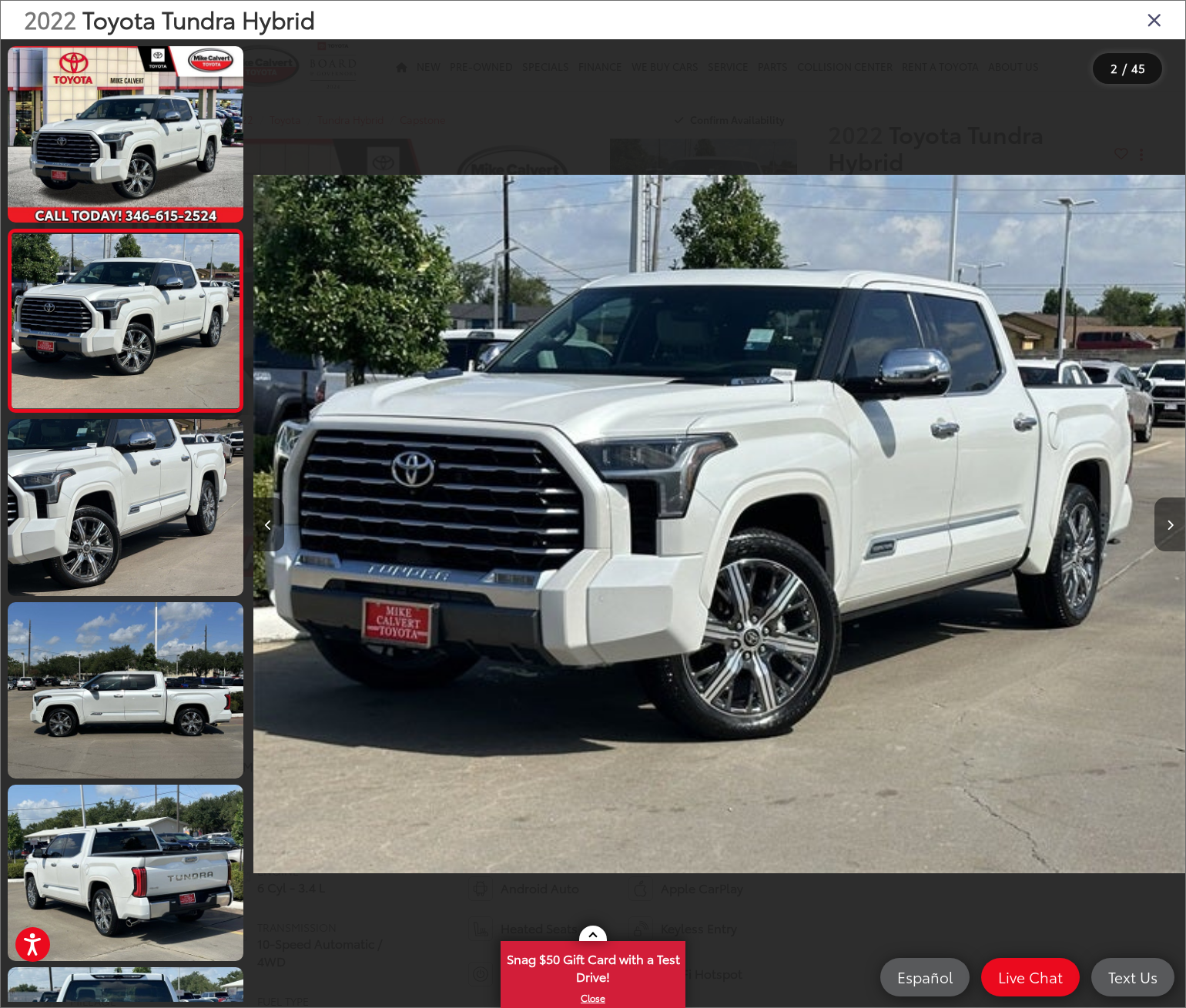
click at [1166, 508] on button "Next image" at bounding box center [1170, 525] width 30 height 54
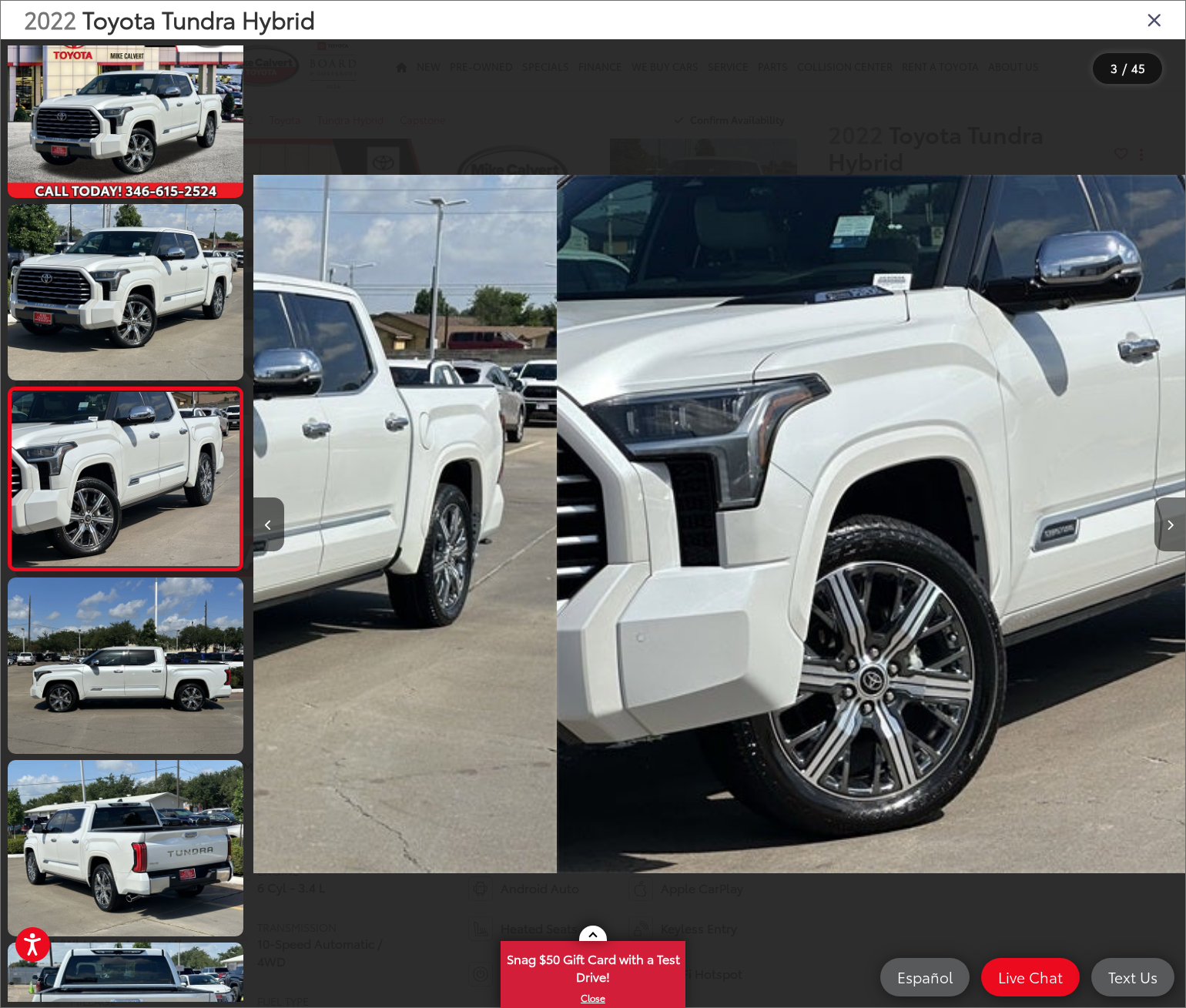
scroll to position [0, 1864]
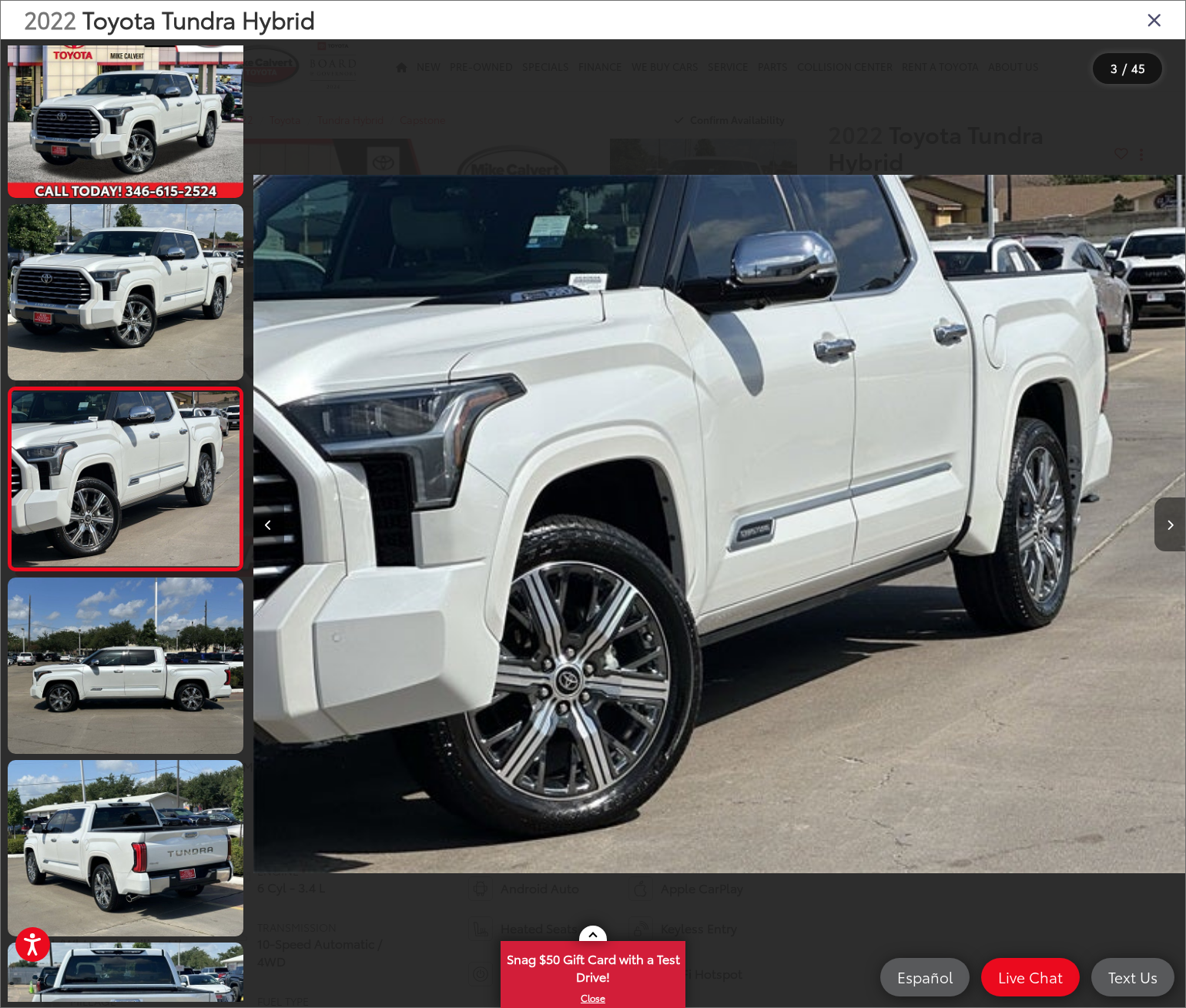
click at [1173, 503] on button "Next image" at bounding box center [1170, 525] width 30 height 54
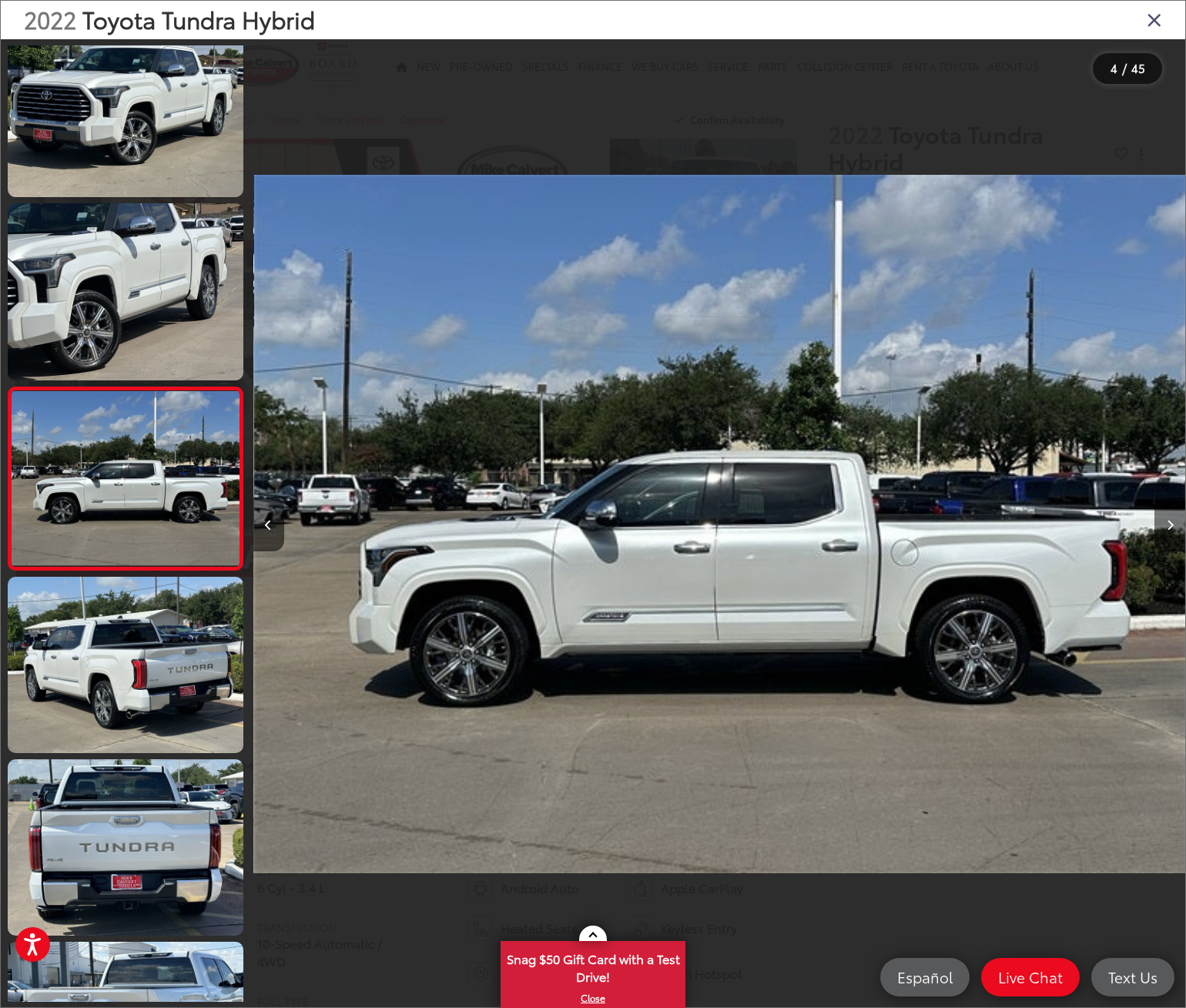
scroll to position [0, 2797]
